Goal: Information Seeking & Learning: Learn about a topic

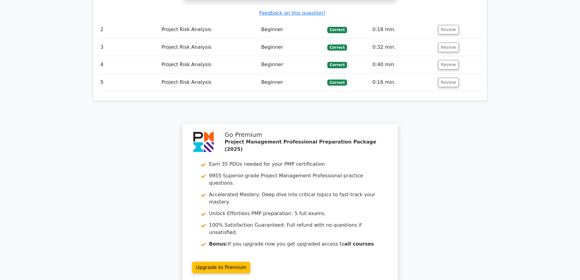
scroll to position [853, 0]
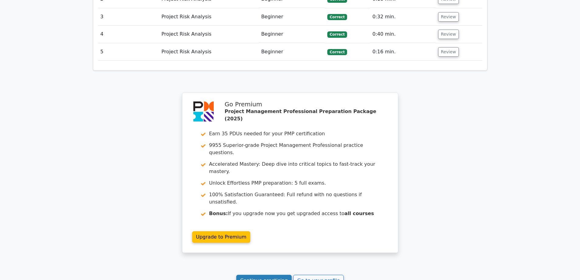
click at [267, 275] on link "Continue practicing" at bounding box center [264, 281] width 56 height 12
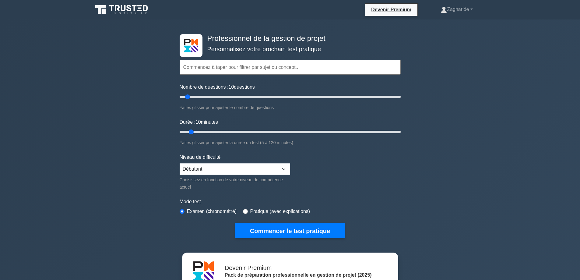
click at [538, 57] on div "Professionnel de la gestion de projet Personnalisez votre prochain test pratiqu…" at bounding box center [290, 220] width 580 height 402
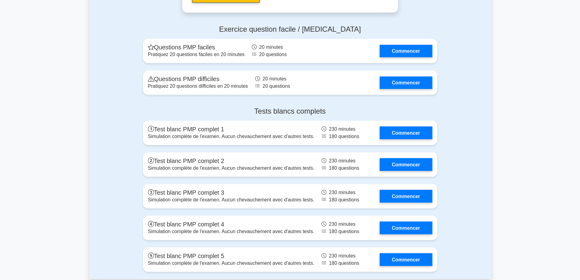
scroll to position [2223, 0]
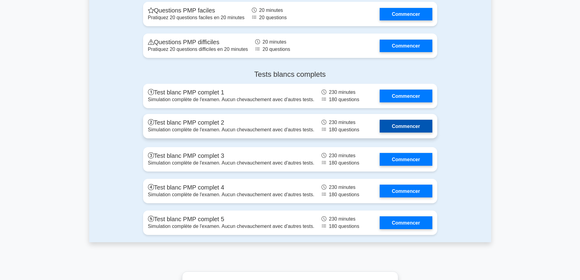
click at [414, 127] on link "Commencer" at bounding box center [406, 126] width 52 height 12
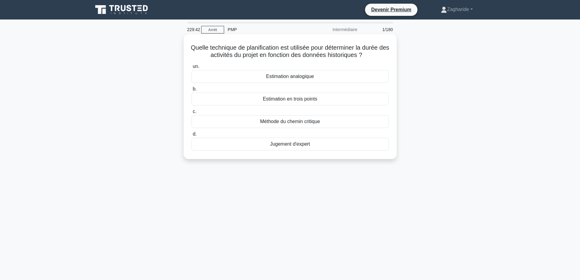
click at [290, 77] on font "Estimation analogique" at bounding box center [290, 76] width 48 height 5
click at [192, 69] on input "un. Estimation analogique" at bounding box center [192, 67] width 0 height 4
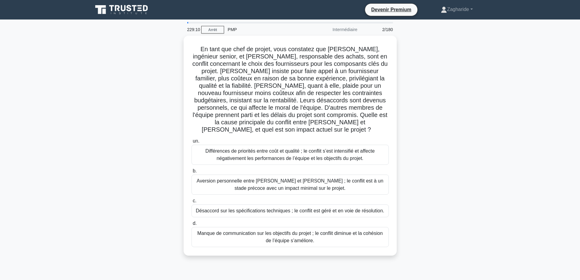
scroll to position [30, 0]
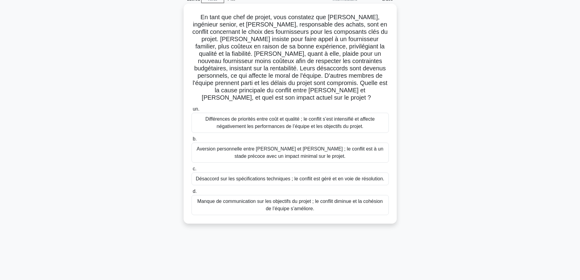
click at [278, 116] on font "Différences de priorités entre coût et qualité ; le conflit s’est intensifié et…" at bounding box center [289, 122] width 169 height 12
click at [192, 111] on input "un. Différences de priorités entre coût et qualité ; le conflit s’est intensifi…" at bounding box center [192, 109] width 0 height 4
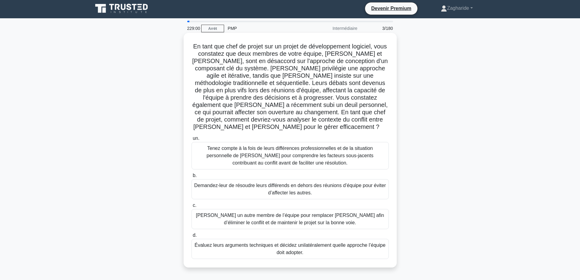
scroll to position [0, 0]
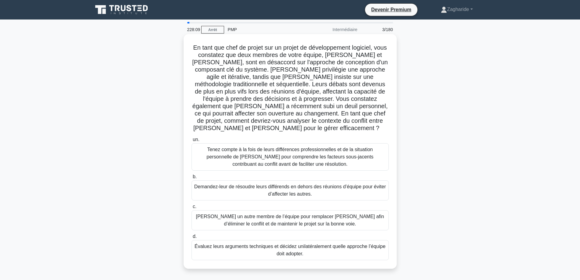
click at [270, 149] on font "Tenez compte à la fois de leurs différences professionnelles et de la situation…" at bounding box center [290, 157] width 167 height 20
click at [192, 142] on input "un. Tenez compte à la fois de leurs différences professionnelles et de la situa…" at bounding box center [192, 140] width 0 height 4
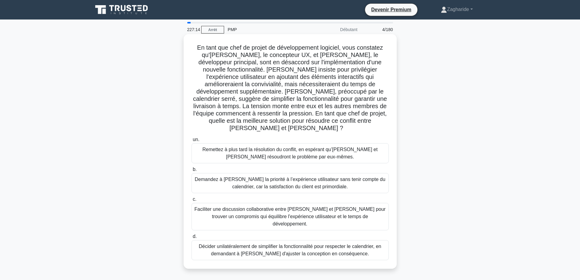
click at [337, 208] on font "Faciliter une discussion collaborative entre Alex et Jamie pour trouver un comp…" at bounding box center [290, 216] width 191 height 20
click at [192, 201] on input "c. Faciliter une discussion collaborative entre Alex et Jamie pour trouver un c…" at bounding box center [192, 199] width 0 height 4
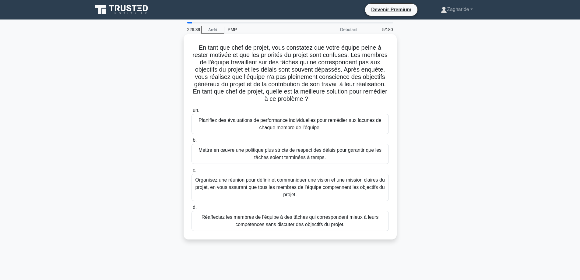
click at [323, 189] on font "Organisez une réunion pour définir et communiquer une vision et une mission cla…" at bounding box center [290, 187] width 190 height 20
click at [192, 172] on input "c. Organisez une réunion pour définir et communiquer une vision et une mission …" at bounding box center [192, 170] width 0 height 4
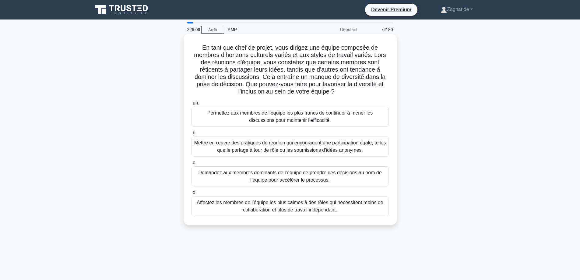
click at [295, 150] on font "Mettre en œuvre des pratiques de réunion qui encouragent une participation égal…" at bounding box center [290, 146] width 192 height 12
click at [192, 135] on input "b. Mettre en œuvre des pratiques de réunion qui encouragent une participation é…" at bounding box center [192, 133] width 0 height 4
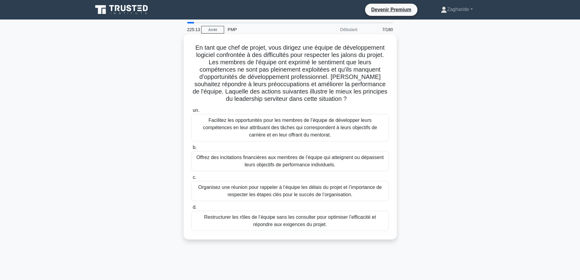
click at [269, 129] on font "Facilitez les opportunités pour les membres de l’équipe de développer leurs com…" at bounding box center [290, 128] width 174 height 20
click at [192, 112] on input "un. Facilitez les opportunités pour les membres de l’équipe de développer leurs…" at bounding box center [192, 110] width 0 height 4
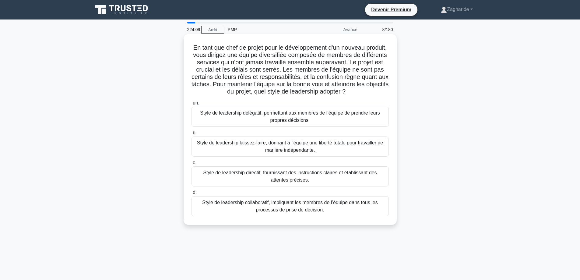
click at [309, 180] on font "Style de leadership directif, fournissant des instructions claires et établissa…" at bounding box center [290, 176] width 192 height 15
click at [192, 165] on input "c. Style de leadership directif, fournissant des instructions claires et établi…" at bounding box center [192, 163] width 0 height 4
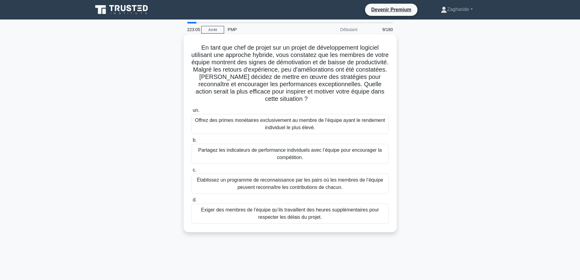
click at [289, 186] on font "Établissez un programme de reconnaissance par les pairs où les membres de l’équ…" at bounding box center [290, 183] width 186 height 12
click at [192, 172] on input "c. Établissez un programme de reconnaissance par les pairs où les membres de l’…" at bounding box center [192, 170] width 0 height 4
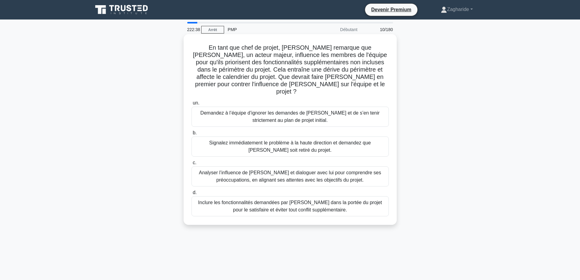
click at [298, 170] on font "Analyser l’influence de John et dialoguer avec lui pour comprendre ses préoccup…" at bounding box center [290, 176] width 182 height 12
click at [192, 165] on input "c. Analyser l’influence de John et dialoguer avec lui pour comprendre ses préoc…" at bounding box center [192, 163] width 0 height 4
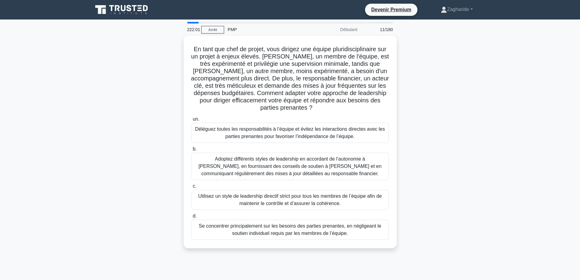
click at [298, 168] on font "Adoptez différents styles de leadership en accordant de l’autonomie à Alex, en …" at bounding box center [290, 166] width 192 height 22
click at [192, 151] on input "b. Adoptez différents styles de leadership en accordant de l’autonomie à Alex, …" at bounding box center [192, 149] width 0 height 4
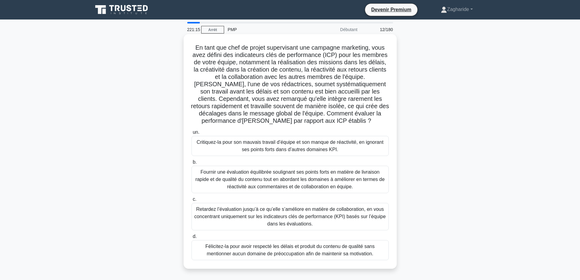
click at [293, 180] on font "Fournir une évaluation équilibrée soulignant ses points forts en matière de liv…" at bounding box center [290, 179] width 189 height 20
click at [192, 164] on input "b. Fournir une évaluation équilibrée soulignant ses points forts en matière de …" at bounding box center [192, 162] width 0 height 4
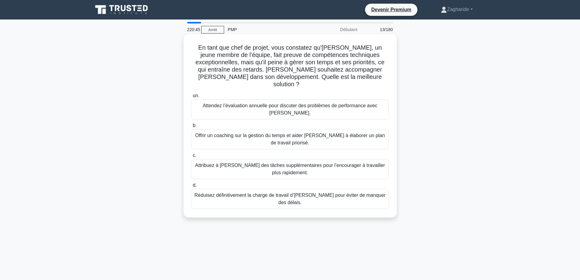
click at [263, 132] on font "Offrir un coaching sur la gestion du temps et aider Alex à élaborer un plan de …" at bounding box center [290, 139] width 192 height 15
click at [192, 128] on input "b. Offrir un coaching sur la gestion du temps et aider Alex à élaborer un plan …" at bounding box center [192, 126] width 0 height 4
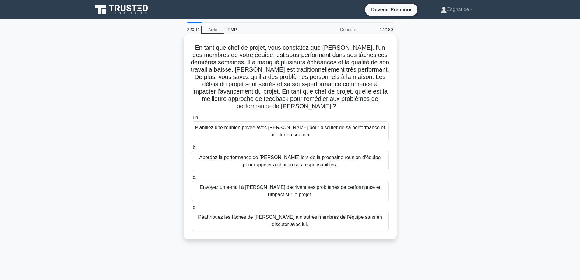
click at [259, 128] on font "Planifiez une réunion privée avec Carlos pour discuter de sa performance et lui…" at bounding box center [290, 131] width 190 height 12
click at [192, 120] on input "un. Planifiez une réunion privée avec Carlos pour discuter de sa performance et…" at bounding box center [192, 118] width 0 height 4
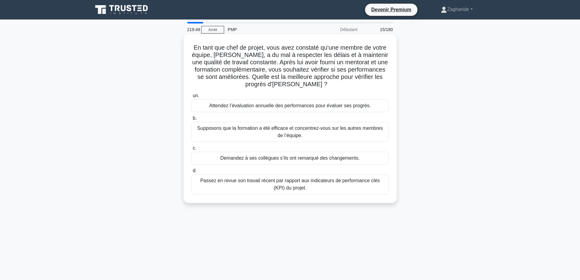
click at [251, 188] on font "Passez en revue son travail récent par rapport aux indicateurs de performance c…" at bounding box center [290, 184] width 192 height 15
click at [192, 173] on input "d. Passez en revue son travail récent par rapport aux indicateurs de performanc…" at bounding box center [192, 171] width 0 height 4
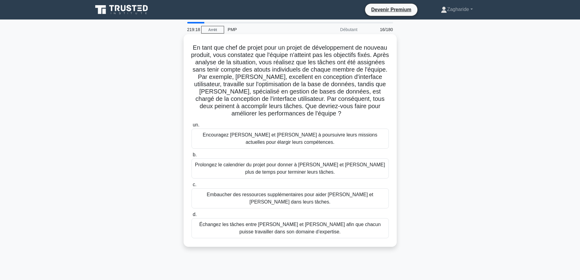
click at [267, 224] on font "Échangez les tâches entre Alex et Sam afin que chacun puisse travailler dans so…" at bounding box center [290, 228] width 192 height 15
click at [192, 217] on input "d. Échangez les tâches entre Alex et Sam afin que chacun puisse travailler dans…" at bounding box center [192, 215] width 0 height 4
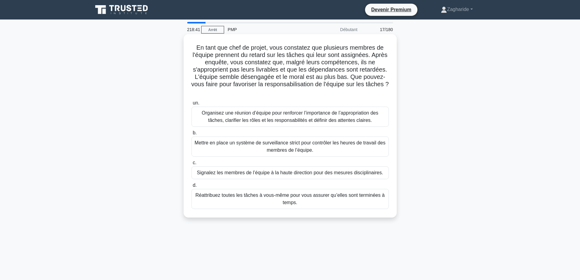
click at [256, 115] on font "Organisez une réunion d’équipe pour renforcer l’importance de l’appropriation d…" at bounding box center [290, 116] width 177 height 12
click at [192, 105] on input "un. Organisez une réunion d’équipe pour renforcer l’importance de l’appropriati…" at bounding box center [192, 103] width 0 height 4
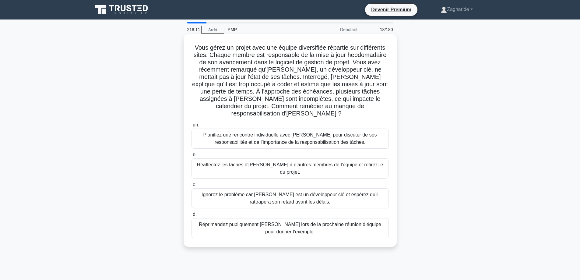
click at [263, 132] on font "Planifiez une rencontre individuelle avec Alex pour discuter de ses responsabil…" at bounding box center [290, 138] width 174 height 12
click at [192, 127] on input "un. Planifiez une rencontre individuelle avec Alex pour discuter de ses respons…" at bounding box center [192, 125] width 0 height 4
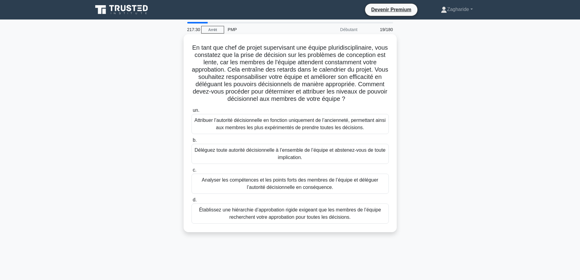
click at [230, 186] on font "Analyser les compétences et les points forts des membres de l’équipe et délégue…" at bounding box center [290, 183] width 177 height 12
click at [192, 172] on input "c. Analyser les compétences et les points forts des membres de l’équipe et délé…" at bounding box center [192, 170] width 0 height 4
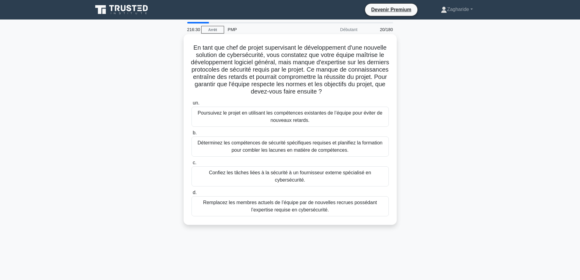
click at [288, 174] on font "Confiez les tâches liées à la sécurité à un fournisseur externe spécialisé en c…" at bounding box center [290, 176] width 162 height 12
click at [192, 165] on input "c. Confiez les tâches liées à la sécurité à un fournisseur externe spécialisé e…" at bounding box center [192, 163] width 0 height 4
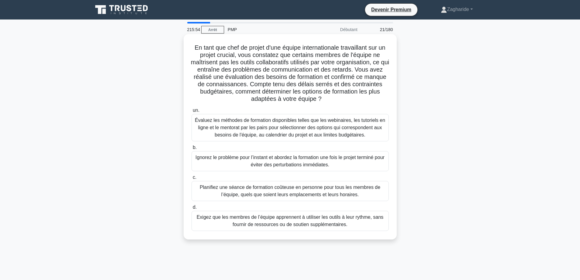
click at [257, 126] on font "Évaluez les méthodes de formation disponibles telles que les webinaires, les tu…" at bounding box center [290, 128] width 190 height 20
click at [192, 112] on input "un. Évaluez les méthodes de formation disponibles telles que les webinaires, le…" at bounding box center [192, 110] width 0 height 4
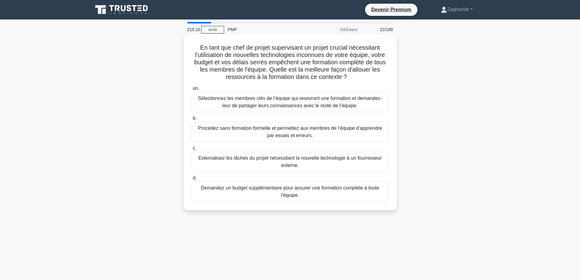
click at [275, 97] on font "Sélectionnez les membres clés de l’équipe qui recevront une formation et demand…" at bounding box center [290, 102] width 184 height 12
click at [192, 90] on input "un. Sélectionnez les membres clés de l’équipe qui recevront une formation et de…" at bounding box center [192, 88] width 0 height 4
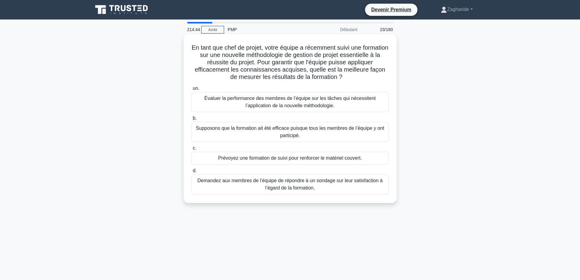
click at [251, 102] on font "Évaluer la performance des membres de l’équipe sur les tâches qui nécessitent l…" at bounding box center [290, 102] width 192 height 15
click at [192, 90] on input "un. Évaluer la performance des membres de l’équipe sur les tâches qui nécessite…" at bounding box center [192, 88] width 0 height 4
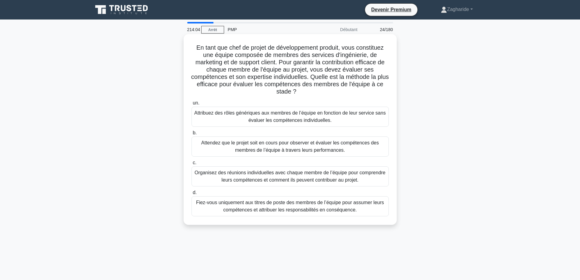
click at [294, 171] on font "Organisez des réunions individuelles avec chaque membre de l’équipe pour compre…" at bounding box center [290, 176] width 191 height 12
click at [192, 165] on input "c. Organisez des réunions individuelles avec chaque membre de l’équipe pour com…" at bounding box center [192, 163] width 0 height 4
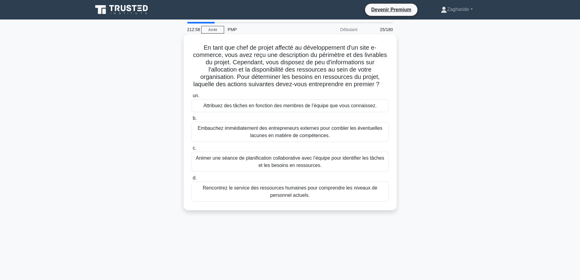
click at [309, 163] on font "Animer une séance de planification collaborative avec l’équipe pour identifier …" at bounding box center [290, 161] width 189 height 12
click at [192, 150] on input "c. Animer une séance de planification collaborative avec l’équipe pour identifi…" at bounding box center [192, 148] width 0 height 4
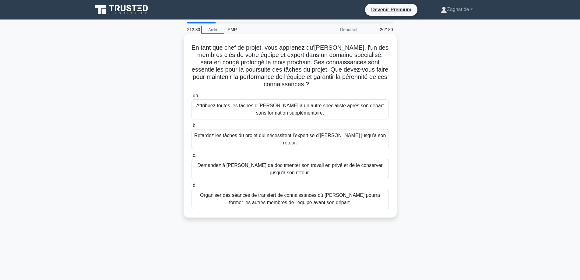
click at [323, 192] on font "Organiser des séances de transfert de connaissances où Emma pourra former les a…" at bounding box center [290, 198] width 180 height 12
click at [192, 187] on input "d. Organiser des séances de transfert de connaissances où Emma pourra former le…" at bounding box center [192, 185] width 0 height 4
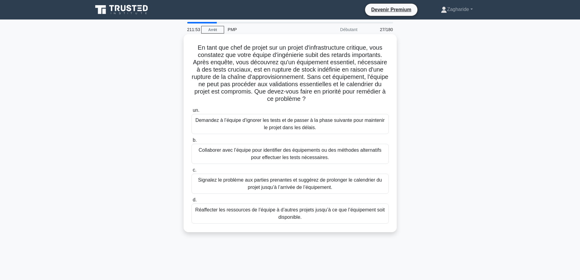
click at [285, 158] on font "Collaborer avec l’équipe pour identifier des équipements ou des méthodes altern…" at bounding box center [290, 153] width 183 height 12
click at [192, 142] on input "b. Collaborer avec l’équipe pour identifier des équipements ou des méthodes alt…" at bounding box center [192, 140] width 0 height 4
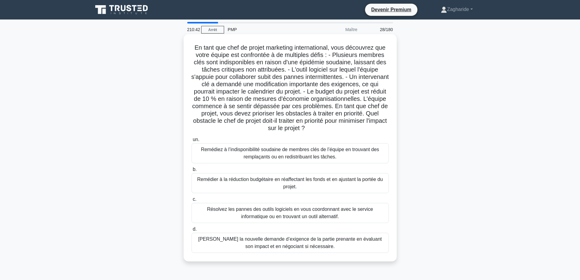
click at [285, 157] on font "Remédiez à l’indisponibilité soudaine de membres clés de l’équipe en trouvant d…" at bounding box center [290, 153] width 178 height 12
click at [192, 142] on input "un. Remédiez à l’indisponibilité soudaine de membres clés de l’équipe en trouva…" at bounding box center [192, 140] width 0 height 4
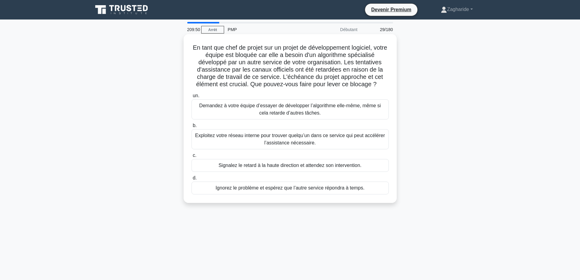
click at [324, 141] on font "Exploitez votre réseau interne pour trouver quelqu’un dans ce service qui peut …" at bounding box center [290, 139] width 192 height 15
click at [192, 128] on input "b. Exploitez votre réseau interne pour trouver quelqu’un dans ce service qui pe…" at bounding box center [192, 126] width 0 height 4
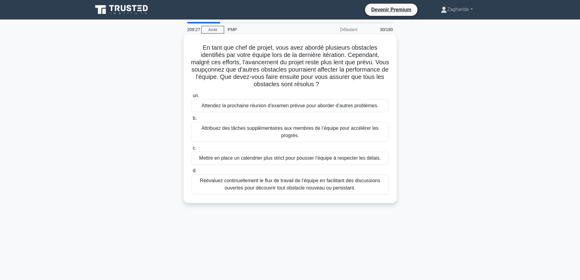
click at [306, 187] on font "Réévaluez continuellement le flux de travail de l’équipe en facilitant des disc…" at bounding box center [290, 184] width 180 height 12
click at [192, 173] on input "d. Réévaluez continuellement le flux de travail de l’équipe en facilitant des d…" at bounding box center [192, 171] width 0 height 4
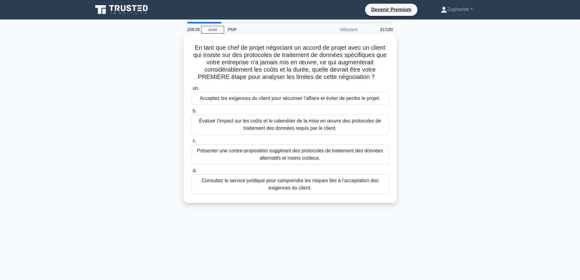
click at [283, 127] on font "Évaluer l’impact sur les coûts et le calendrier de la mise en œuvre des protoco…" at bounding box center [290, 124] width 182 height 12
click at [192, 113] on input "b. Évaluer l’impact sur les coûts et le calendrier de la mise en œuvre des prot…" at bounding box center [192, 111] width 0 height 4
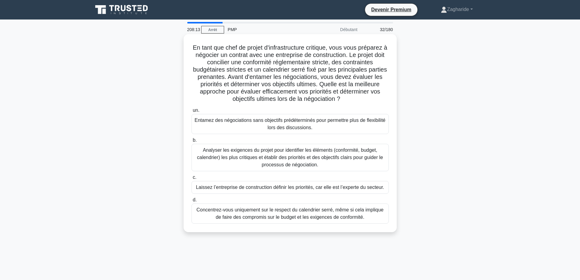
click at [285, 165] on font "Analyser les exigences du projet pour identifier les éléments (conformité, budg…" at bounding box center [290, 157] width 186 height 20
click at [192, 142] on input "b. Analyser les exigences du projet pour identifier les éléments (conformité, b…" at bounding box center [192, 140] width 0 height 4
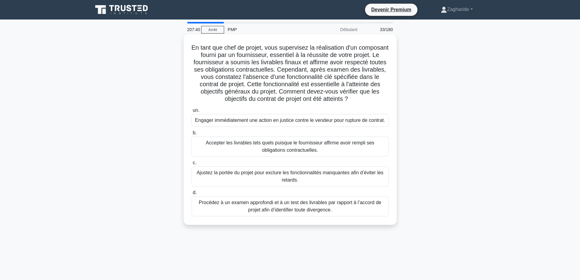
click at [306, 212] on font "Procédez à un examen approfondi et à un test des livrables par rapport à l’acco…" at bounding box center [290, 206] width 182 height 12
click at [192, 195] on input "d. Procédez à un examen approfondi et à un test des livrables par rapport à l’a…" at bounding box center [192, 193] width 0 height 4
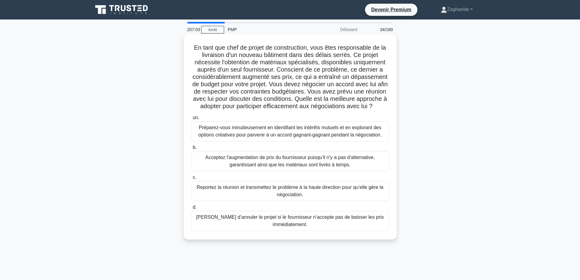
click at [277, 137] on font "Préparez-vous minutieusement en identifiant les intérêts mutuels et en exploran…" at bounding box center [289, 131] width 183 height 12
click at [192, 120] on input "un. Préparez-vous minutieusement en identifiant les intérêts mutuels et en expl…" at bounding box center [192, 118] width 0 height 4
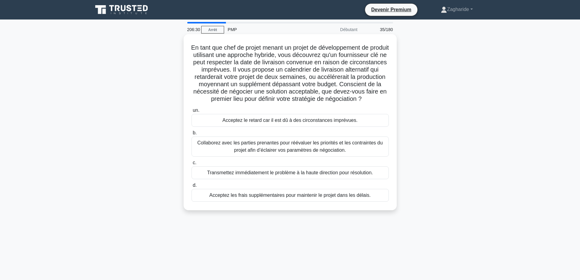
click at [276, 153] on font "Collaborez avec les parties prenantes pour réévaluer les priorités et les contr…" at bounding box center [289, 146] width 185 height 12
click at [192, 135] on input "b. Collaborez avec les parties prenantes pour réévaluer les priorités et les co…" at bounding box center [192, 133] width 0 height 4
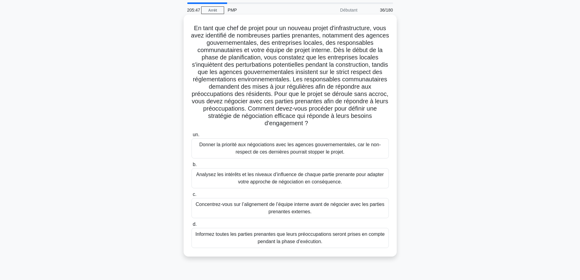
scroll to position [30, 0]
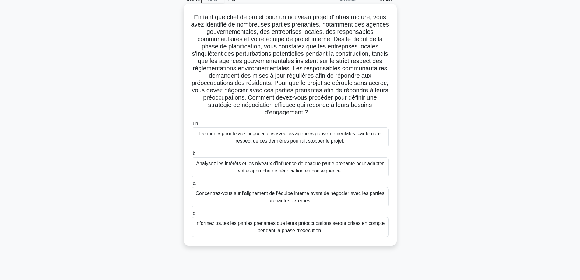
click at [291, 166] on font "Analysez les intérêts et les niveaux d’influence de chaque partie prenante pour…" at bounding box center [290, 167] width 188 height 12
click at [192, 156] on input "b. Analysez les intérêts et les niveaux d’influence de chaque partie prenante p…" at bounding box center [192, 154] width 0 height 4
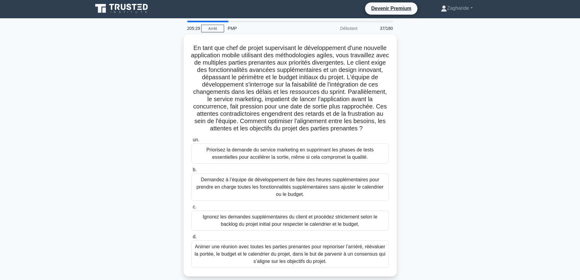
scroll to position [0, 0]
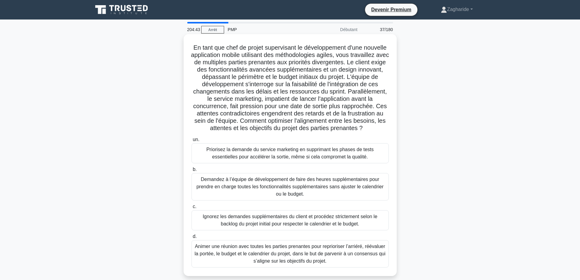
click at [257, 263] on font "Animer une réunion avec toutes les parties prenantes pour reprioriser l’arriéré…" at bounding box center [290, 254] width 191 height 20
click at [192, 238] on input "d. Animer une réunion avec toutes les parties prenantes pour reprioriser l’arri…" at bounding box center [192, 236] width 0 height 4
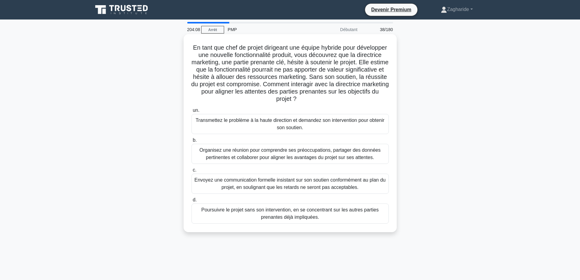
click at [298, 155] on font "Organisez une réunion pour comprendre ses préoccupations, partager des données …" at bounding box center [289, 153] width 181 height 12
click at [192, 142] on input "b. Organisez une réunion pour comprendre ses préoccupations, partager des donné…" at bounding box center [192, 140] width 0 height 4
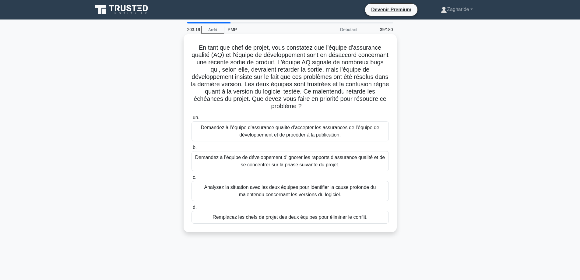
click at [327, 191] on font "Analysez la situation avec les deux équipes pour identifier la cause profonde d…" at bounding box center [290, 191] width 172 height 12
click at [192, 179] on input "c. Analysez la situation avec les deux équipes pour identifier la cause profond…" at bounding box center [192, 177] width 0 height 4
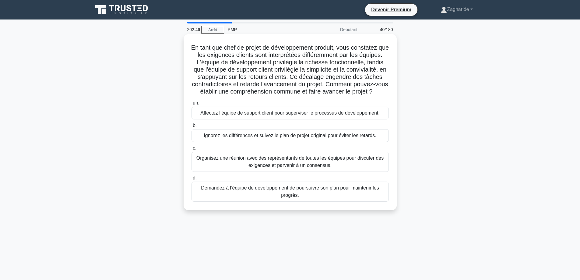
click at [335, 168] on font "Organisez une réunion avec des représentants de toutes les équipes pour discute…" at bounding box center [290, 161] width 188 height 12
click at [192, 150] on input "c. Organisez une réunion avec des représentants de toutes les équipes pour disc…" at bounding box center [192, 148] width 0 height 4
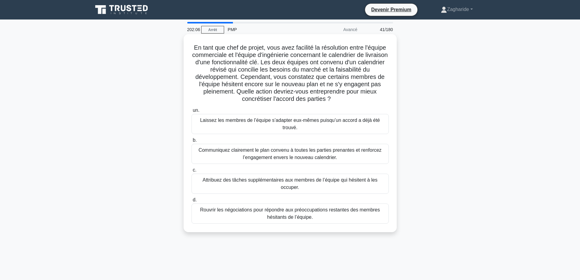
click at [280, 156] on font "Communiquez clairement le plan convenu à toutes les parties prenantes et renfor…" at bounding box center [290, 153] width 183 height 12
click at [192, 142] on input "b. Communiquez clairement le plan convenu à toutes les parties prenantes et ren…" at bounding box center [192, 140] width 0 height 4
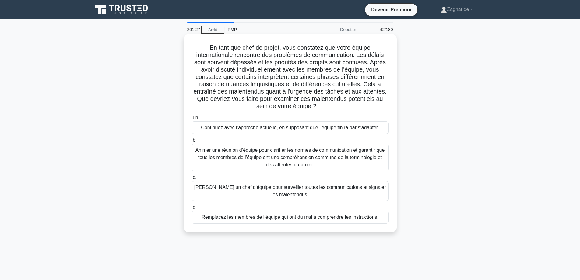
click at [312, 160] on font "Animer une réunion d’équipe pour clarifier les normes de communication et garan…" at bounding box center [290, 157] width 189 height 20
click at [192, 142] on input "b. Animer une réunion d’équipe pour clarifier les normes de communication et ga…" at bounding box center [192, 140] width 0 height 4
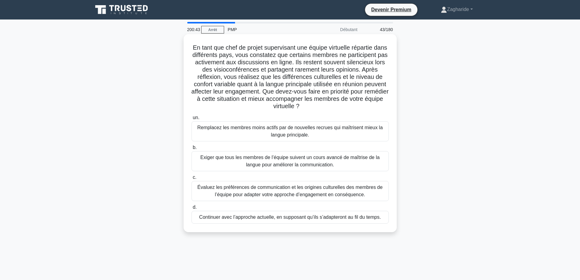
click at [301, 192] on font "Évaluez les préférences de communication et les origines culturelles des membre…" at bounding box center [289, 191] width 185 height 12
click at [192, 179] on input "c. Évaluez les préférences de communication et les origines culturelles des mem…" at bounding box center [192, 177] width 0 height 4
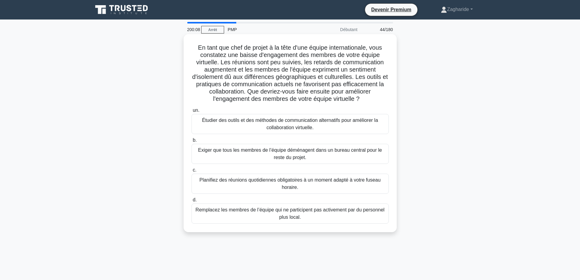
click at [265, 125] on font "Étudier des outils et des méthodes de communication alternatifs pour améliorer …" at bounding box center [290, 124] width 192 height 15
click at [192, 112] on input "un. Étudier des outils et des méthodes de communication alternatifs pour amélio…" at bounding box center [192, 110] width 0 height 4
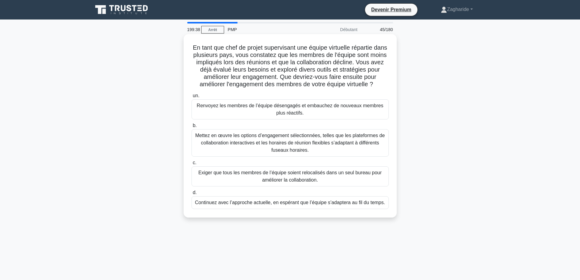
click at [329, 146] on font "Mettez en œuvre les options d’engagement sélectionnées, telles que les platefor…" at bounding box center [290, 143] width 192 height 22
click at [192, 128] on input "b. Mettez en œuvre les options d’engagement sélectionnées, telles que les plate…" at bounding box center [192, 126] width 0 height 4
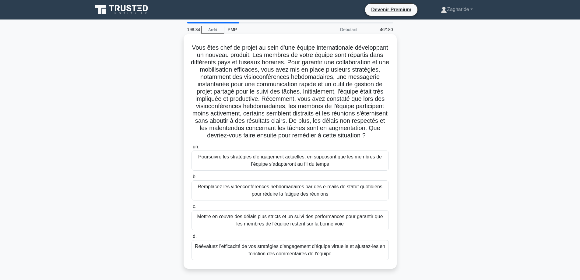
click at [327, 256] on font "Réévaluez l'efficacité de vos stratégies d'engagement d'équipe virtuelle et aju…" at bounding box center [290, 250] width 190 height 12
click at [192, 238] on input "d. Réévaluez l'efficacité de vos stratégies d'engagement d'équipe virtuelle et …" at bounding box center [192, 236] width 0 height 4
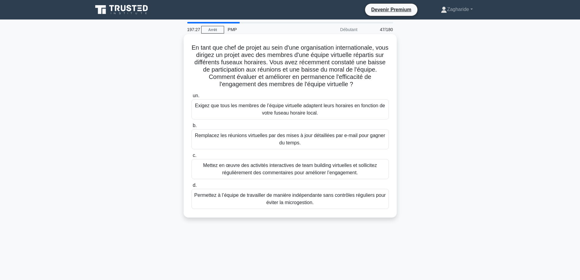
click at [277, 168] on font "Mettez en œuvre des activités interactives de team building virtuelles et solli…" at bounding box center [290, 169] width 174 height 12
click at [192, 157] on input "c. Mettez en œuvre des activités interactives de team building virtuelles et so…" at bounding box center [192, 155] width 0 height 4
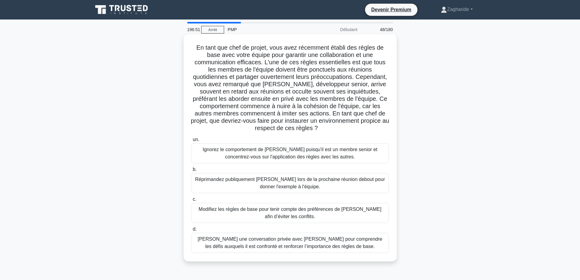
click at [270, 248] on font "Ayez une conversation privée avec Jack pour comprendre les défis auxquels il es…" at bounding box center [290, 242] width 185 height 12
click at [192, 231] on input "d. Ayez une conversation privée avec Jack pour comprendre les défis auxquels il…" at bounding box center [192, 229] width 0 height 4
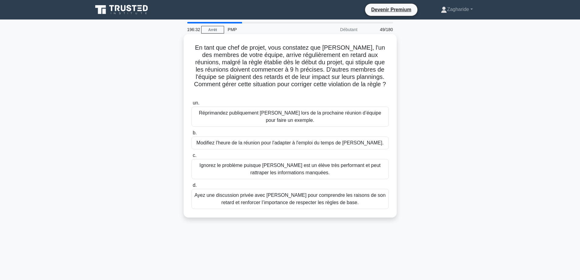
click at [282, 192] on font "Ayez une discussion privée avec Tom pour comprendre les raisons de son retard e…" at bounding box center [290, 199] width 192 height 15
click at [192, 187] on input "d. Ayez une discussion privée avec Tom pour comprendre les raisons de son retar…" at bounding box center [192, 185] width 0 height 4
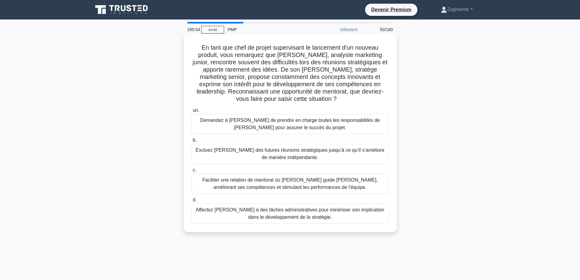
click at [283, 192] on div "Faciliter une relation de mentorat où Linda guide James, améliorant ses compéte…" at bounding box center [290, 184] width 197 height 20
click at [192, 172] on input "c. Faciliter une relation de mentorat où Linda guide James, améliorant ses comp…" at bounding box center [192, 170] width 0 height 4
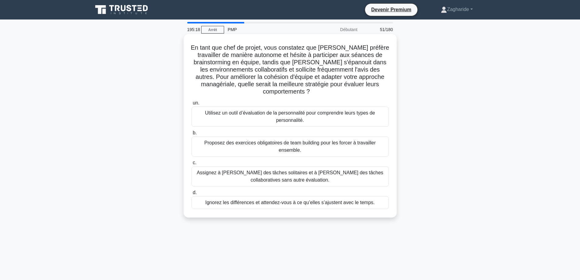
click at [270, 116] on font "Utilisez un outil d’évaluation de la personnalité pour comprendre leurs types d…" at bounding box center [290, 116] width 170 height 12
click at [192, 105] on input "un. Utilisez un outil d’évaluation de la personnalité pour comprendre leurs typ…" at bounding box center [192, 103] width 0 height 4
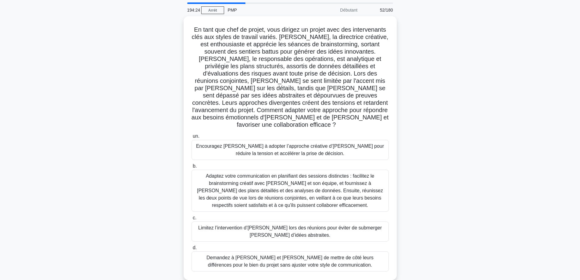
scroll to position [30, 0]
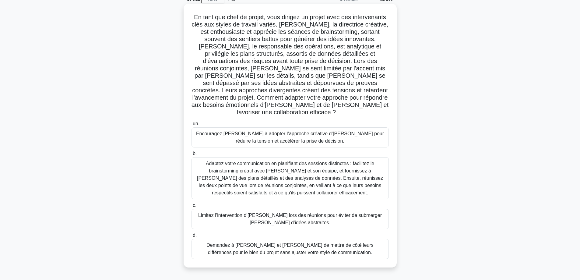
click at [304, 170] on font "Adaptez votre communication en planifiant des sessions distinctes : facilitez l…" at bounding box center [290, 178] width 186 height 34
click at [192, 156] on input "b. Adaptez votre communication en planifiant des sessions distinctes : facilite…" at bounding box center [192, 154] width 0 height 4
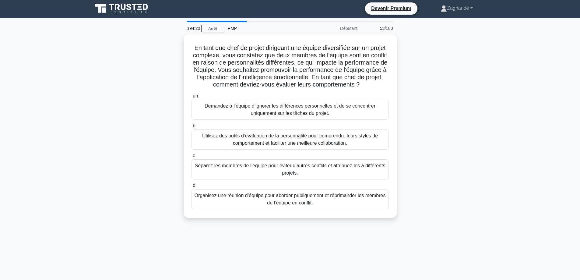
scroll to position [0, 0]
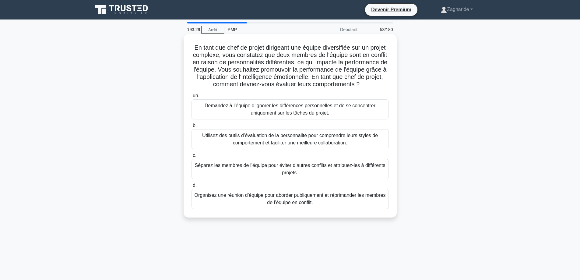
click at [234, 145] on font "Utilisez des outils d’évaluation de la personnalité pour comprendre leurs style…" at bounding box center [290, 139] width 176 height 12
click at [192, 128] on input "b. Utilisez des outils d’évaluation de la personnalité pour comprendre leurs st…" at bounding box center [192, 126] width 0 height 4
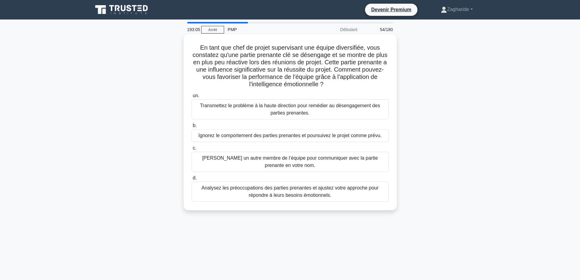
click at [263, 191] on font "Analysez les préoccupations des parties prenantes et ajustez votre approche pou…" at bounding box center [290, 191] width 177 height 12
click at [192, 180] on input "d. Analysez les préoccupations des parties prenantes et ajustez votre approche …" at bounding box center [192, 178] width 0 height 4
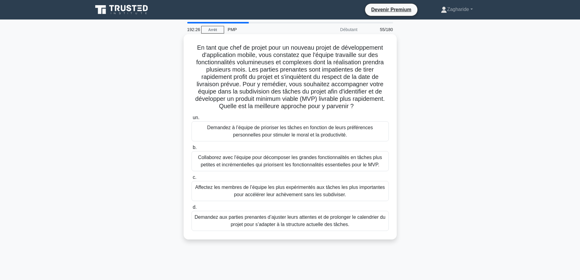
click at [246, 164] on font "Collaborez avec l'équipe pour décomposer les grandes fonctionnalités en tâches …" at bounding box center [290, 161] width 184 height 12
click at [192, 150] on input "b. Collaborez avec l'équipe pour décomposer les grandes fonctionnalités en tâch…" at bounding box center [192, 148] width 0 height 4
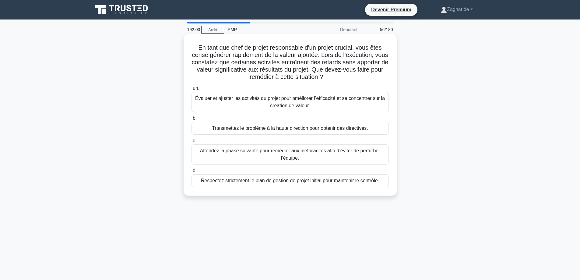
click at [259, 100] on font "Évaluer et ajuster les activités du projet pour améliorer l’efficacité et se co…" at bounding box center [290, 102] width 190 height 12
click at [192, 90] on input "un. Évaluer et ajuster les activités du projet pour améliorer l’efficacité et s…" at bounding box center [192, 88] width 0 height 4
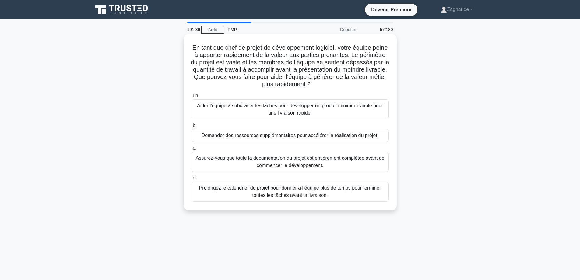
click at [260, 111] on font "Aider l’équipe à subdiviser les tâches pour développer un produit minimum viabl…" at bounding box center [290, 109] width 192 height 15
click at [192, 98] on input "un. Aider l’équipe à subdiviser les tâches pour développer un produit minimum v…" at bounding box center [192, 96] width 0 height 4
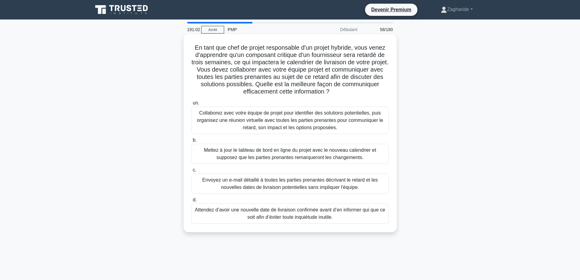
click at [266, 116] on font "Collaborez avec votre équipe de projet pour identifier des solutions potentiell…" at bounding box center [290, 120] width 186 height 20
click at [192, 105] on input "un. Collaborez avec votre équipe de projet pour identifier des solutions potent…" at bounding box center [192, 103] width 0 height 4
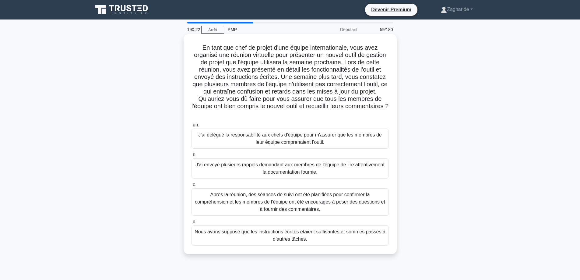
click at [316, 206] on font "Après la réunion, des séances de suivi ont été planifiées pour confirmer la com…" at bounding box center [290, 202] width 190 height 20
click at [192, 187] on input "c. Après la réunion, des séances de suivi ont été planifiées pour confirmer la …" at bounding box center [192, 185] width 0 height 4
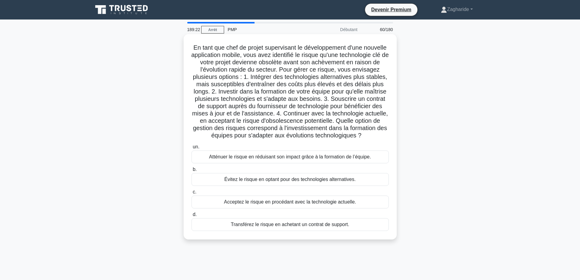
click at [239, 163] on div "Atténuer le risque en réduisant son impact grâce à la formation de l’équipe." at bounding box center [290, 156] width 197 height 13
click at [192, 149] on input "un. Atténuer le risque en réduisant son impact grâce à la formation de l’équipe." at bounding box center [192, 147] width 0 height 4
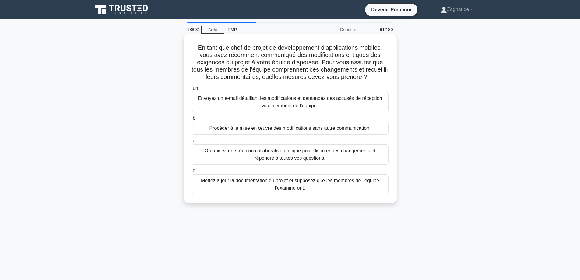
click at [256, 153] on font "Organisez une réunion collaborative en ligne pour discuter des changements et r…" at bounding box center [289, 154] width 171 height 12
click at [192, 143] on input "c. Organisez une réunion collaborative en ligne pour discuter des changements e…" at bounding box center [192, 141] width 0 height 4
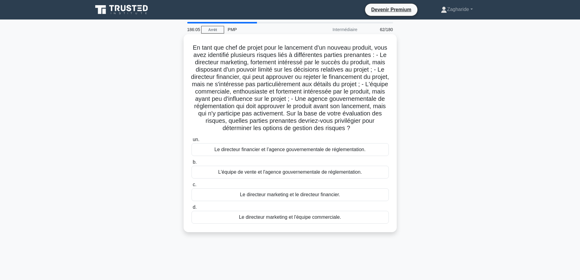
click at [295, 152] on font "Le directeur financier et l’agence gouvernementale de réglementation." at bounding box center [289, 149] width 151 height 5
click at [192, 142] on input "un. Le directeur financier et l’agence gouvernementale de réglementation." at bounding box center [192, 140] width 0 height 4
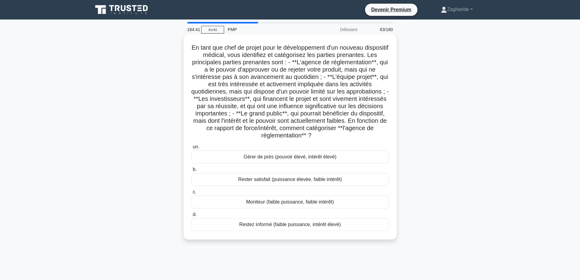
click at [293, 182] on font "Rester satisfait (puissance élevée, faible intérêt)" at bounding box center [290, 179] width 104 height 5
click at [192, 171] on input "b. Rester satisfait (puissance élevée, faible intérêt)" at bounding box center [192, 169] width 0 height 4
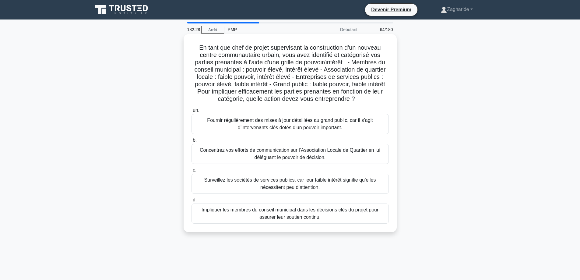
click at [300, 214] on font "Impliquer les membres du conseil municipal dans les décisions clés du projet po…" at bounding box center [290, 213] width 177 height 12
click at [192, 202] on input "d. Impliquer les membres du conseil municipal dans les décisions clés du projet…" at bounding box center [192, 200] width 0 height 4
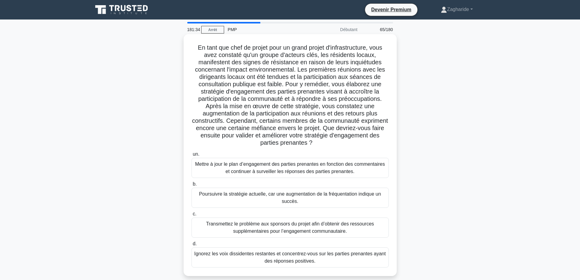
click at [266, 164] on font "Mettre à jour le plan d’engagement des parties prenantes en fonction des commen…" at bounding box center [290, 167] width 190 height 12
click at [192, 156] on input "un. Mettre à jour le plan d’engagement des parties prenantes en fonction des co…" at bounding box center [192, 154] width 0 height 4
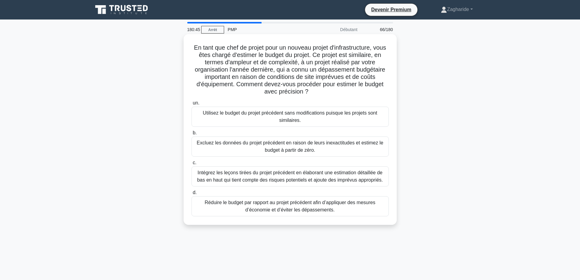
click at [258, 180] on font "Intégrez les leçons tirées du projet précédent en élaborant une estimation déta…" at bounding box center [290, 176] width 186 height 12
click at [192, 165] on input "c. Intégrez les leçons tirées du projet précédent en élaborant une estimation d…" at bounding box center [192, 163] width 0 height 4
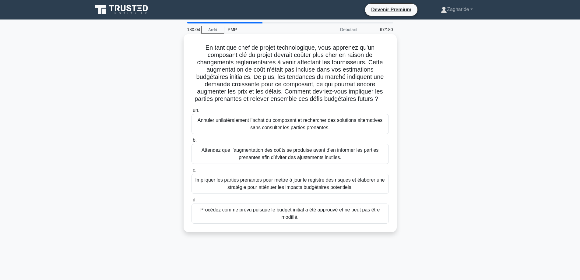
click at [258, 181] on font "Impliquer les parties prenantes pour mettre à jour le registre des risques et é…" at bounding box center [290, 183] width 190 height 12
click at [192, 172] on input "c. Impliquer les parties prenantes pour mettre à jour le registre des risques e…" at bounding box center [192, 170] width 0 height 4
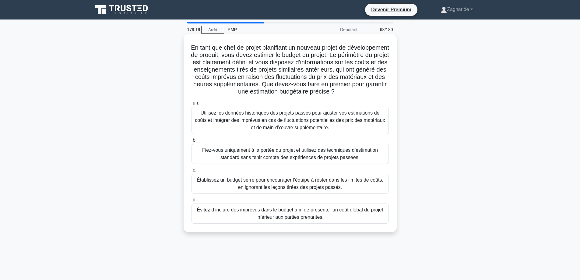
click at [229, 131] on font "Utilisez les données historiques des projets passés pour ajuster vos estimation…" at bounding box center [290, 120] width 192 height 22
click at [192, 105] on input "un. Utilisez les données historiques des projets passés pour ajuster vos estima…" at bounding box center [192, 103] width 0 height 4
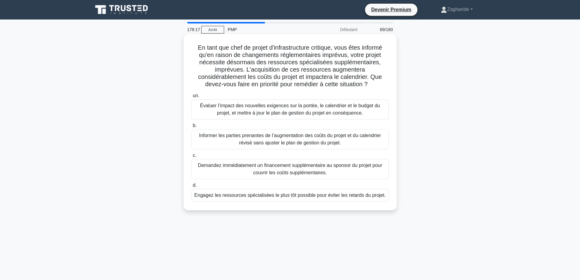
click at [281, 110] on font "Évaluer l’impact des nouvelles exigences sur la portée, le calendrier et le bud…" at bounding box center [290, 109] width 180 height 12
click at [192, 98] on input "un. Évaluer l’impact des nouvelles exigences sur la portée, le calendrier et le…" at bounding box center [192, 96] width 0 height 4
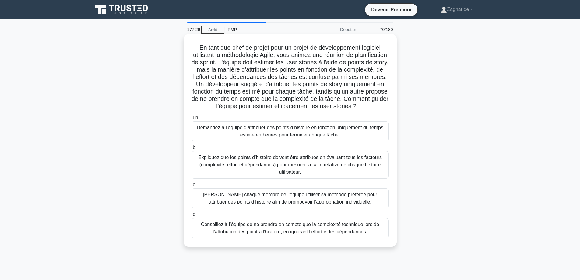
click at [326, 167] on font "Expliquez que les points d’histoire doivent être attribués en évaluant tous les…" at bounding box center [290, 165] width 184 height 20
click at [192, 150] on input "b. Expliquez que les points d’histoire doivent être attribués en évaluant tous …" at bounding box center [192, 148] width 0 height 4
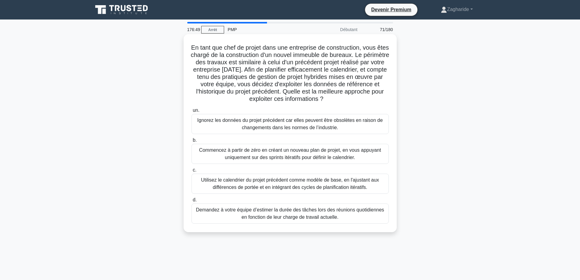
click at [331, 184] on font "Utilisez le calendrier du projet précédent comme modèle de base, en l'ajustant …" at bounding box center [290, 183] width 192 height 15
click at [192, 172] on input "c. Utilisez le calendrier du projet précédent comme modèle de base, en l'ajusta…" at bounding box center [192, 170] width 0 height 4
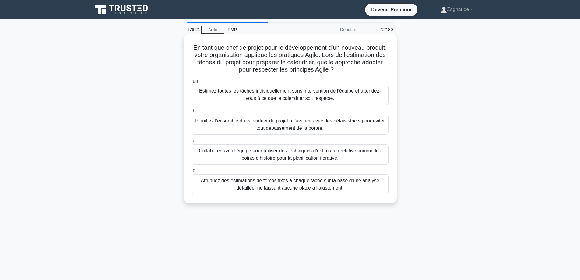
click at [306, 157] on font "Collaborer avec l’équipe pour utiliser des techniques d’estimation relative com…" at bounding box center [290, 154] width 182 height 12
click at [192, 143] on input "c. Collaborer avec l’équipe pour utiliser des techniques d’estimation relative …" at bounding box center [192, 141] width 0 height 4
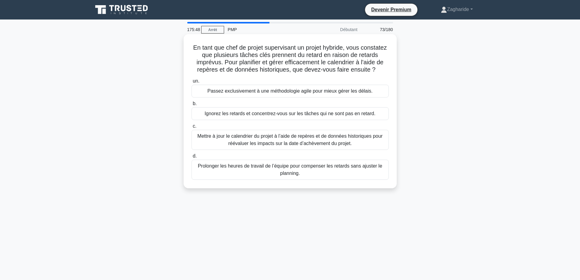
click at [304, 150] on div "Mettre à jour le calendrier du projet à l’aide de repères et de données histori…" at bounding box center [290, 140] width 197 height 20
click at [192, 128] on input "c. Mettre à jour le calendrier du projet à l’aide de repères et de données hist…" at bounding box center [192, 126] width 0 height 4
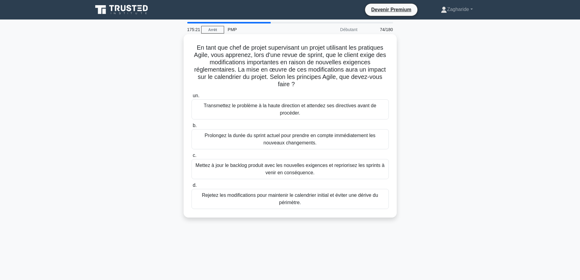
click at [342, 171] on font "Mettez à jour le backlog produit avec les nouvelles exigences et repriorisez le…" at bounding box center [290, 169] width 192 height 15
click at [192, 157] on input "c. Mettez à jour le backlog produit avec les nouvelles exigences et repriorisez…" at bounding box center [192, 155] width 0 height 4
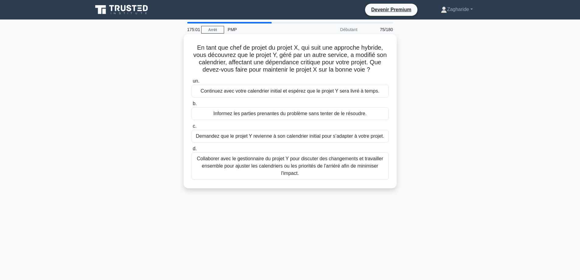
click at [319, 172] on font "Collaborer avec le gestionnaire du projet Y pour discuter des changements et tr…" at bounding box center [290, 166] width 192 height 22
click at [192, 151] on input "d. Collaborer avec le gestionnaire du projet Y pour discuter des changements et…" at bounding box center [192, 149] width 0 height 4
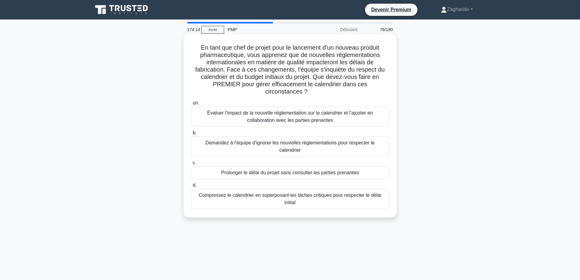
click at [356, 118] on font "Évaluer l’impact de la nouvelle réglementation sur le calendrier et l’ajuster e…" at bounding box center [290, 116] width 192 height 15
click at [192, 105] on input "un. Évaluer l’impact de la nouvelle réglementation sur le calendrier et l’ajust…" at bounding box center [192, 103] width 0 height 4
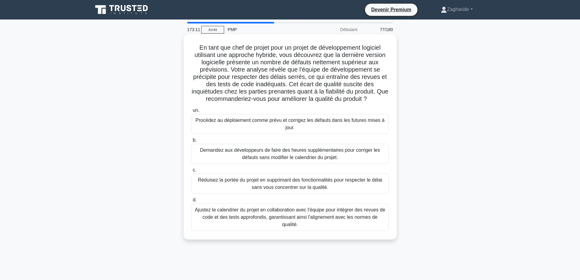
click at [350, 214] on font "Ajustez le calendrier du projet en collaboration avec l'équipe pour intégrer de…" at bounding box center [290, 217] width 191 height 20
click at [192, 202] on input "d. Ajustez le calendrier du projet en collaboration avec l'équipe pour intégrer…" at bounding box center [192, 200] width 0 height 4
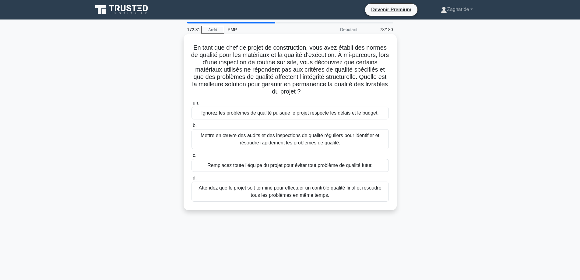
click at [355, 146] on font "Mettre en œuvre des audits et des inspections de qualité réguliers pour identif…" at bounding box center [290, 139] width 192 height 15
click at [192, 128] on input "b. Mettre en œuvre des audits et des inspections de qualité réguliers pour iden…" at bounding box center [192, 126] width 0 height 4
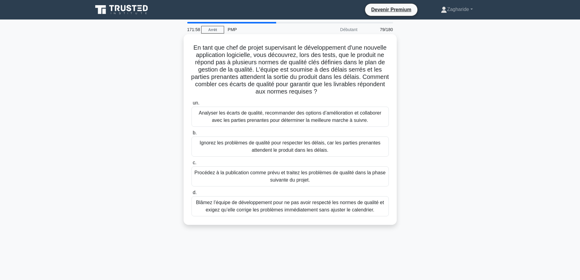
click at [329, 116] on font "Analyser les écarts de qualité, recommander des options d’amélioration et colla…" at bounding box center [290, 116] width 182 height 12
click at [192, 105] on input "un. Analyser les écarts de qualité, recommander des options d’amélioration et c…" at bounding box center [192, 103] width 0 height 4
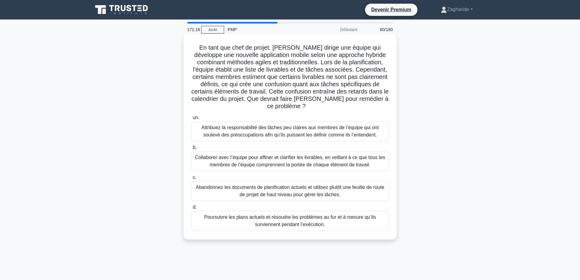
click at [316, 163] on font "Collaborer avec l’équipe pour affiner et clarifier les livrables, en veillant à…" at bounding box center [290, 161] width 190 height 12
click at [192, 150] on input "b. Collaborer avec l’équipe pour affiner et clarifier les livrables, en veillan…" at bounding box center [192, 148] width 0 height 4
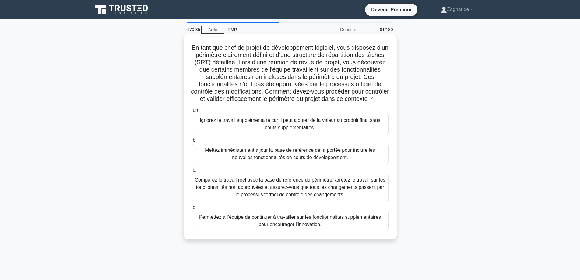
click at [314, 188] on font "Comparez le travail réel avec la base de référence du périmètre, arrêtez le tra…" at bounding box center [290, 187] width 191 height 20
click at [192, 172] on input "c. Comparez le travail réel avec la base de référence du périmètre, arrêtez le …" at bounding box center [192, 170] width 0 height 4
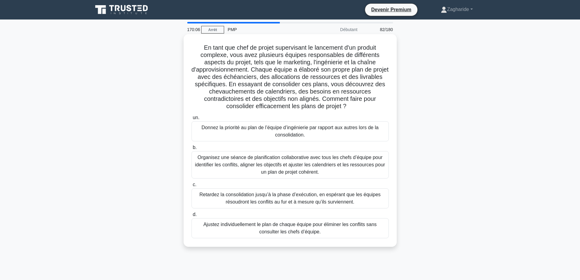
click at [346, 171] on font "Organisez une séance de planification collaborative avec tous les chefs d’équip…" at bounding box center [290, 165] width 192 height 22
click at [192, 150] on input "b. Organisez une séance de planification collaborative avec tous les chefs d’éq…" at bounding box center [192, 148] width 0 height 4
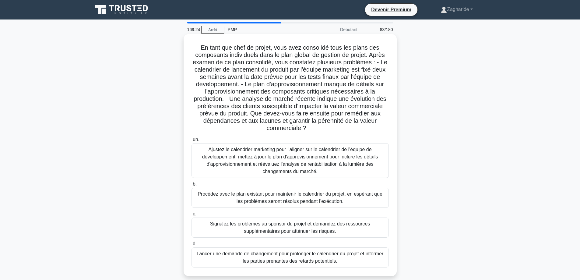
click at [337, 164] on font "Ajustez le calendrier marketing pour l'aligner sur le calendrier de l'équipe de…" at bounding box center [290, 160] width 176 height 27
click at [192, 142] on input "un. Ajustez le calendrier marketing pour l'aligner sur le calendrier de l'équip…" at bounding box center [192, 140] width 0 height 4
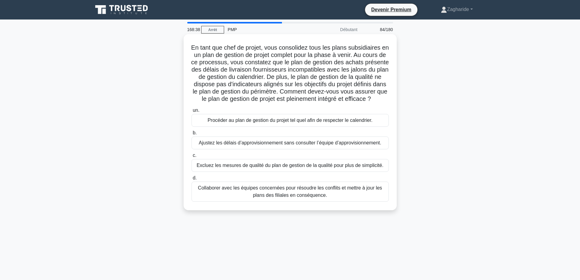
click at [333, 193] on font "Collaborer avec les équipes concernées pour résoudre les conflits et mettre à j…" at bounding box center [290, 191] width 184 height 12
click at [192, 180] on input "d. Collaborer avec les équipes concernées pour résoudre les conflits et mettre …" at bounding box center [192, 178] width 0 height 4
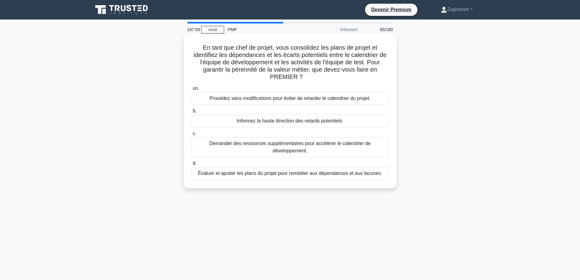
click at [376, 176] on font "Évaluer et ajuster les plans du projet pour remédier aux dépendances et aux lac…" at bounding box center [290, 173] width 185 height 5
click at [192, 165] on input "d. Évaluer et ajuster les plans du projet pour remédier aux dépendances et aux …" at bounding box center [192, 163] width 0 height 4
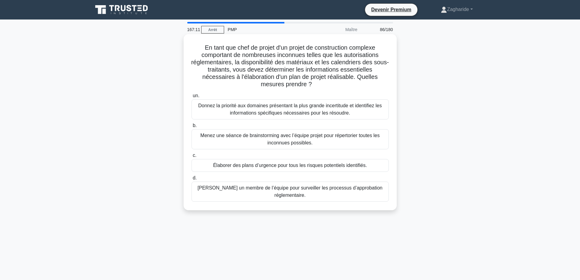
click at [293, 141] on font "Menez une séance de brainstorming avec l’équipe projet pour répertorier toutes …" at bounding box center [289, 139] width 179 height 12
click at [192, 128] on input "b. Menez une séance de brainstorming avec l’équipe projet pour répertorier tout…" at bounding box center [192, 126] width 0 height 4
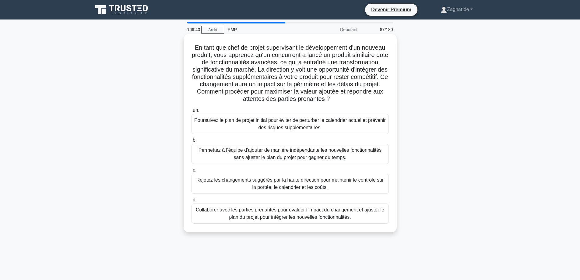
click at [300, 217] on font "Collaborer avec les parties prenantes pour évaluer l’impact du changement et aj…" at bounding box center [290, 213] width 189 height 12
click at [192, 202] on input "d. Collaborer avec les parties prenantes pour évaluer l’impact du changement et…" at bounding box center [192, 200] width 0 height 4
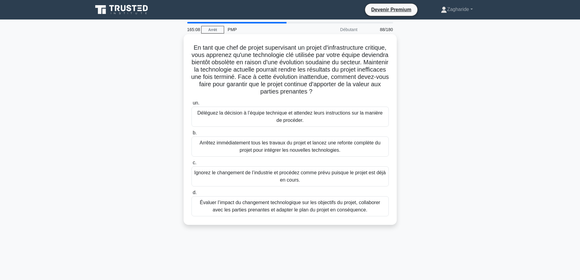
click at [300, 211] on font "Évaluer l’impact du changement technologique sur les objectifs du projet, colla…" at bounding box center [290, 206] width 180 height 12
click at [192, 195] on input "d. Évaluer l’impact du changement technologique sur les objectifs du projet, co…" at bounding box center [192, 193] width 0 height 4
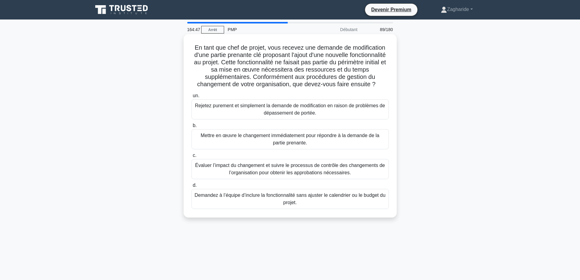
click at [300, 169] on font "Évaluer l’impact du changement et suivre le processus de contrôle des changemen…" at bounding box center [290, 169] width 190 height 12
click at [192, 157] on input "c. Évaluer l’impact du changement et suivre le processus de contrôle des change…" at bounding box center [192, 155] width 0 height 4
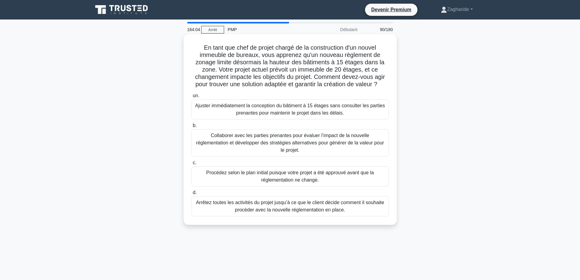
click at [294, 144] on font "Collaborer avec les parties prenantes pour évaluer l’impact de la nouvelle régl…" at bounding box center [290, 143] width 188 height 20
click at [192, 128] on input "b. Collaborer avec les parties prenantes pour évaluer l’impact de la nouvelle r…" at bounding box center [192, 126] width 0 height 4
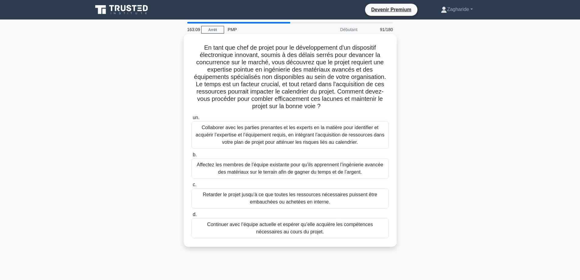
click at [297, 136] on font "Collaborer avec les parties prenantes et les experts en la matière pour identif…" at bounding box center [290, 135] width 189 height 20
click at [192, 120] on input "un. Collaborer avec les parties prenantes et les experts en la matière pour ide…" at bounding box center [192, 118] width 0 height 4
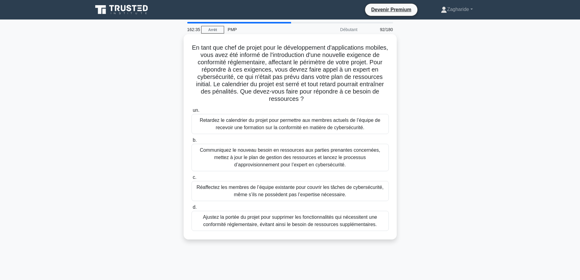
click at [299, 157] on font "Communiquez le nouveau besoin en ressources aux parties prenantes concernées, m…" at bounding box center [290, 157] width 180 height 20
click at [192, 142] on input "b. Communiquez le nouveau besoin en ressources aux parties prenantes concernées…" at bounding box center [192, 140] width 0 height 4
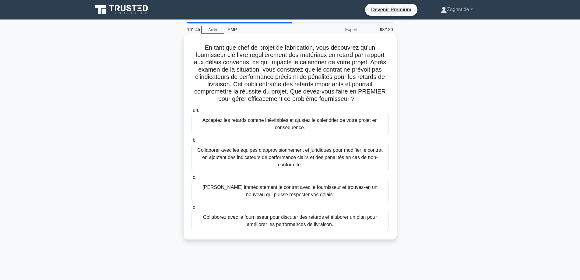
click at [347, 224] on font "Collaborez avec le fournisseur pour discuter des retards et élaborer un plan po…" at bounding box center [290, 220] width 192 height 15
click at [192, 209] on input "d. Collaborez avec le fournisseur pour discuter des retards et élaborer un plan…" at bounding box center [192, 207] width 0 height 4
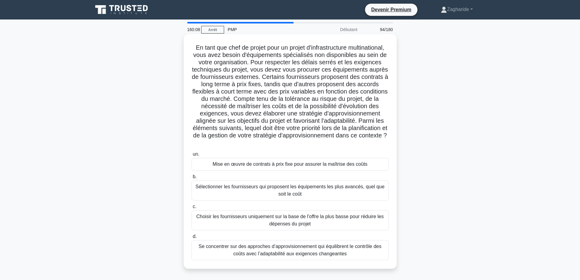
click at [355, 256] on font "Se concentrer sur des approches d’approvisionnement qui équilibrent le contrôle…" at bounding box center [290, 250] width 192 height 15
click at [192, 238] on input "d. Se concentrer sur des approches d’approvisionnement qui équilibrent le contr…" at bounding box center [192, 236] width 0 height 4
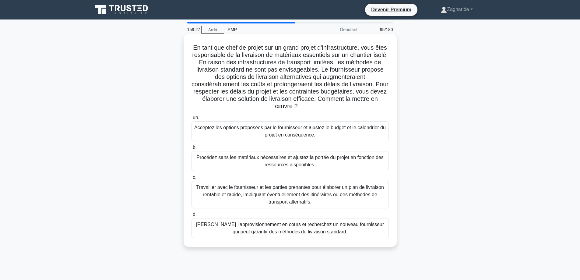
click at [327, 197] on font "Travailler avec le fournisseur et les parties prenantes pour élaborer un plan d…" at bounding box center [290, 195] width 188 height 20
click at [192, 179] on input "c. Travailler avec le fournisseur et les parties prenantes pour élaborer un pla…" at bounding box center [192, 177] width 0 height 4
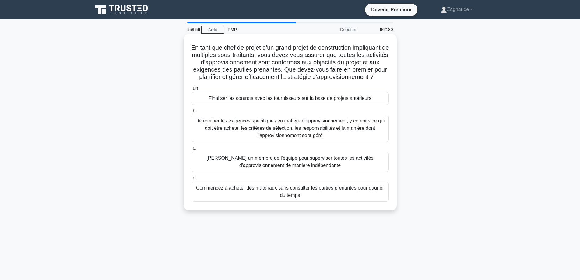
click at [280, 128] on font "Déterminer les exigences spécifiques en matière d’approvisionnement, y compris …" at bounding box center [290, 128] width 189 height 20
click at [192, 113] on input "b. Déterminer les exigences spécifiques en matière d’approvisionnement, y compr…" at bounding box center [192, 111] width 0 height 4
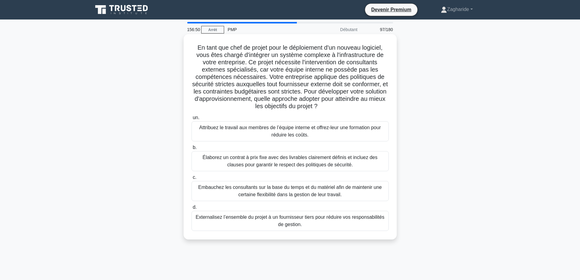
click at [269, 158] on font "Élaborez un contrat à prix fixe avec des livrables clairement définis et inclue…" at bounding box center [290, 161] width 175 height 12
click at [192, 150] on input "b. Élaborez un contrat à prix fixe avec des livrables clairement définis et inc…" at bounding box center [192, 148] width 0 height 4
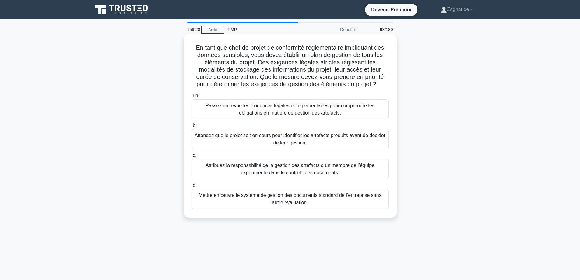
click at [303, 111] on font "Passez en revue les exigences légales et réglementaires pour comprendre les obl…" at bounding box center [290, 109] width 169 height 12
click at [192, 98] on input "un. Passez en revue les exigences légales et réglementaires pour comprendre les…" at bounding box center [192, 96] width 0 height 4
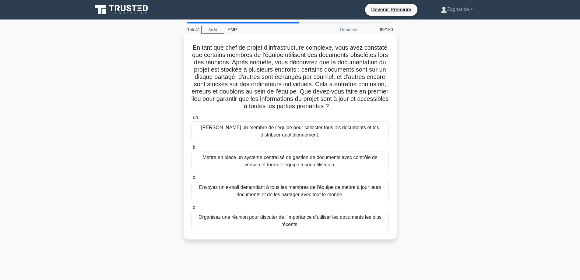
click at [276, 166] on font "Mettre en place un système centralisé de gestion de documents avec contrôle de …" at bounding box center [290, 161] width 175 height 12
click at [192, 150] on input "b. Mettre en place un système centralisé de gestion de documents avec contrôle …" at bounding box center [192, 148] width 0 height 4
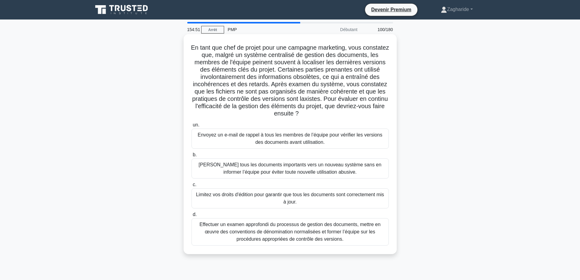
click at [295, 236] on font "Effectuer un examen approfondi du processus de gestion des documents, mettre en…" at bounding box center [289, 232] width 181 height 20
click at [192, 217] on input "d. Effectuer un examen approfondi du processus de gestion des documents, mettre…" at bounding box center [192, 215] width 0 height 4
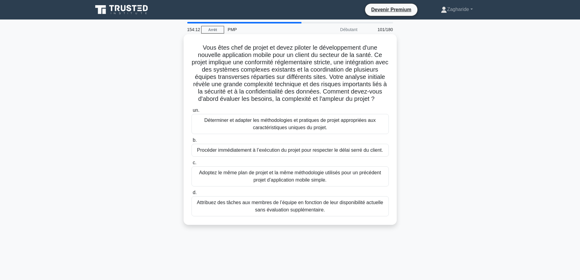
click at [286, 121] on font "Déterminer et adapter les méthodologies et pratiques de projet appropriées aux …" at bounding box center [289, 124] width 171 height 12
click at [192, 112] on input "un. Déterminer et adapter les méthodologies et pratiques de projet appropriées …" at bounding box center [192, 110] width 0 height 4
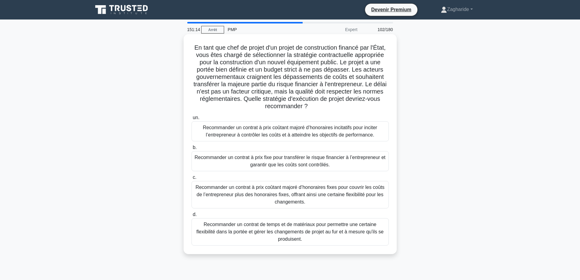
click at [306, 132] on font "Recommander un contrat à prix coûtant majoré d’honoraires incitatifs pour incit…" at bounding box center [290, 131] width 174 height 12
click at [192, 120] on input "un. Recommander un contrat à prix coûtant majoré d’honoraires incitatifs pour i…" at bounding box center [192, 118] width 0 height 4
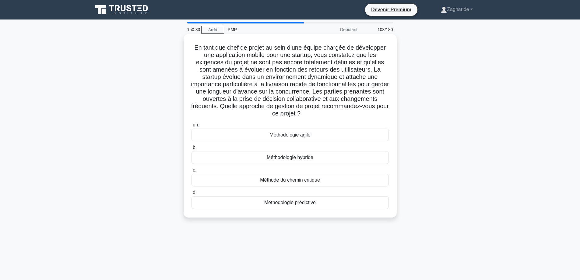
click at [282, 136] on font "Méthodologie agile" at bounding box center [290, 134] width 41 height 5
click at [192, 127] on input "un. Méthodologie agile" at bounding box center [192, 125] width 0 height 4
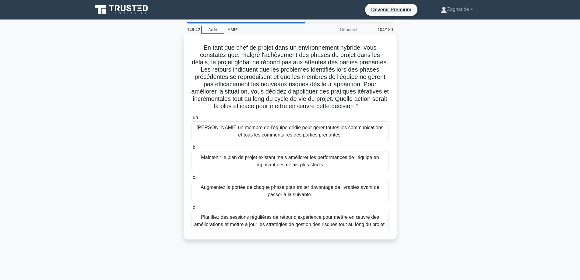
click at [303, 228] on font "Planifiez des sessions régulières de retour d’expérience pour mettre en œuvre d…" at bounding box center [290, 220] width 192 height 15
click at [192, 209] on input "d. Planifiez des sessions régulières de retour d’expérience pour mettre en œuvr…" at bounding box center [192, 207] width 0 height 4
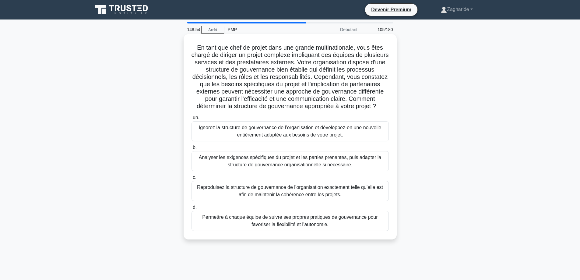
click at [275, 168] on font "Analyser les exigences spécifiques du projet et les parties prenantes, puis ada…" at bounding box center [290, 161] width 192 height 15
click at [192, 150] on input "b. Analyser les exigences spécifiques du projet et les parties prenantes, puis …" at bounding box center [192, 148] width 0 height 4
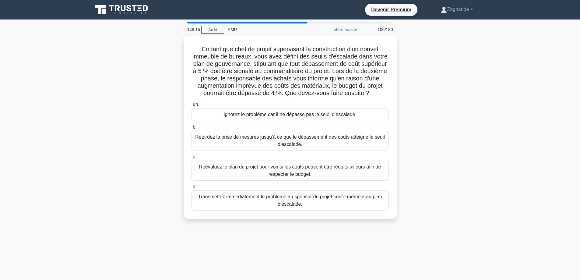
click at [275, 169] on font "Réévaluez le plan du projet pour voir si les coûts peuvent être réduits ailleur…" at bounding box center [290, 170] width 182 height 12
click at [192, 159] on input "c. Réévaluez le plan du projet pour voir si les coûts peuvent être réduits aill…" at bounding box center [192, 157] width 0 height 4
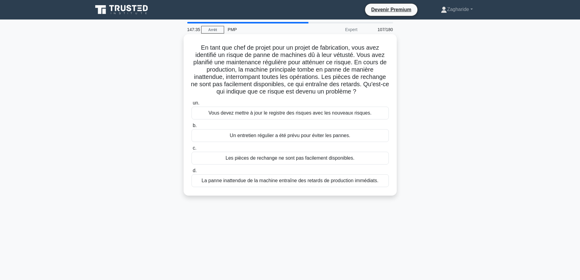
click at [287, 182] on font "La panne inattendue de la machine entraîne des retards de production immédiats." at bounding box center [290, 180] width 177 height 5
click at [192, 173] on input "d. La panne inattendue de la machine entraîne des retards de production immédia…" at bounding box center [192, 171] width 0 height 4
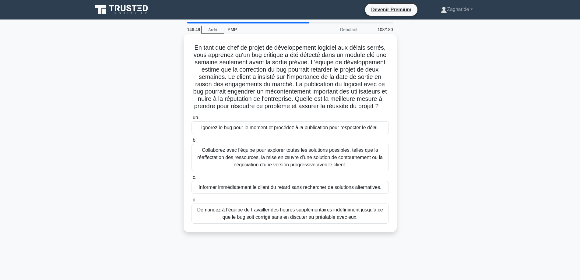
click at [340, 159] on font "Collaborez avec l’équipe pour explorer toutes les solutions possibles, telles q…" at bounding box center [289, 157] width 185 height 20
click at [192, 142] on input "b. Collaborez avec l’équipe pour explorer toutes les solutions possibles, telle…" at bounding box center [192, 140] width 0 height 4
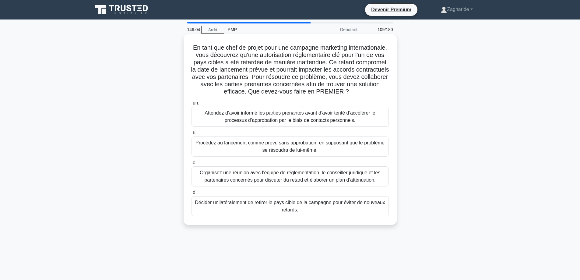
click at [336, 178] on font "Organisez une réunion avec l’équipe de réglementation, le conseiller juridique …" at bounding box center [290, 176] width 181 height 12
click at [192, 165] on input "c. Organisez une réunion avec l’équipe de réglementation, le conseiller juridiq…" at bounding box center [192, 163] width 0 height 4
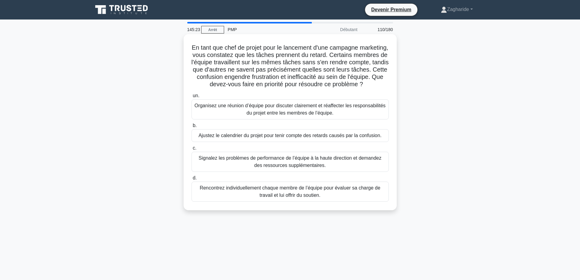
click at [312, 115] on font "Organisez une réunion d’équipe pour discuter clairement et réaffecter les respo…" at bounding box center [290, 109] width 191 height 12
click at [192, 98] on input "un. Organisez une réunion d’équipe pour discuter clairement et réaffecter les r…" at bounding box center [192, 96] width 0 height 4
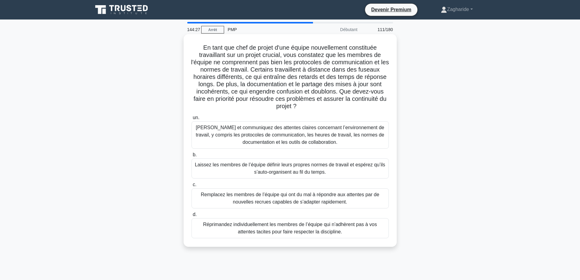
click at [345, 127] on font "Décrivez et communiquez des attentes claires concernant l’environnement de trav…" at bounding box center [290, 135] width 189 height 20
click at [192, 120] on input "un. Décrivez et communiquez des attentes claires concernant l’environnement de …" at bounding box center [192, 118] width 0 height 4
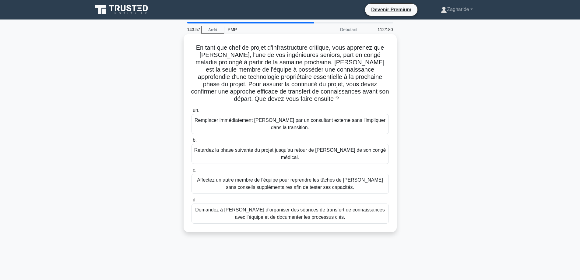
click at [274, 208] on font "Demandez à Maria d’organiser des séances de transfert de connaissances avec l’é…" at bounding box center [290, 213] width 190 height 12
click at [192, 202] on input "d. Demandez à Maria d’organiser des séances de transfert de connaissances avec …" at bounding box center [192, 200] width 0 height 4
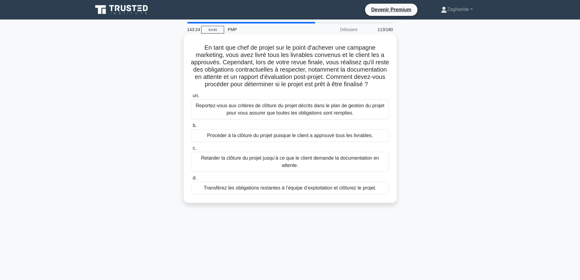
click at [250, 115] on font "Reportez-vous aux critères de clôture du projet décrits dans le plan de gestion…" at bounding box center [290, 109] width 189 height 12
click at [192, 98] on input "un. Reportez-vous aux critères de clôture du projet décrits dans le plan de ges…" at bounding box center [192, 96] width 0 height 4
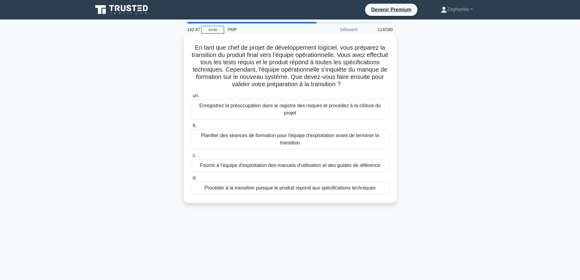
click at [353, 144] on font "Planifier des séances de formation pour l'équipe d'exploitation avant de termin…" at bounding box center [290, 139] width 192 height 15
click at [192, 128] on input "b. Planifier des séances de formation pour l'équipe d'exploitation avant de ter…" at bounding box center [192, 126] width 0 height 4
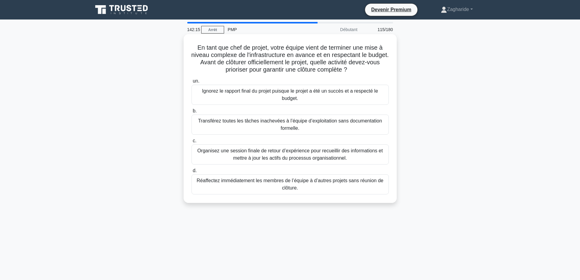
click at [340, 159] on font "Organisez une session finale de retour d’expérience pour recueillir des informa…" at bounding box center [289, 154] width 185 height 12
click at [192, 143] on input "c. Organisez une session finale de retour d’expérience pour recueillir des info…" at bounding box center [192, 141] width 0 height 4
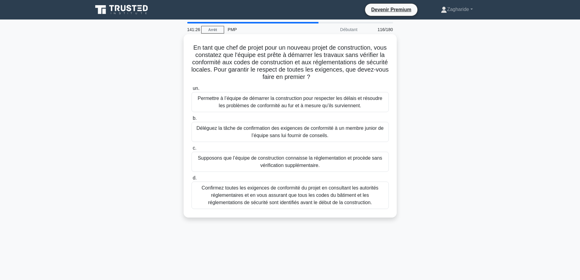
click at [329, 196] on font "Confirmez toutes les exigences de conformité du projet en consultant les autori…" at bounding box center [290, 195] width 177 height 20
click at [192, 180] on input "d. Confirmez toutes les exigences de conformité du projet en consultant les aut…" at bounding box center [192, 178] width 0 height 4
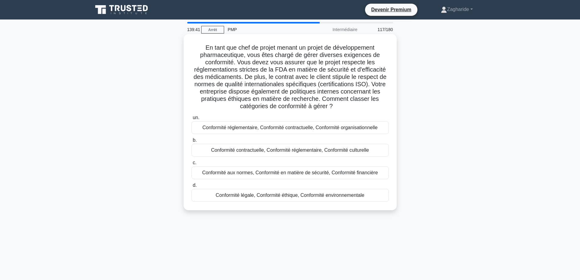
click at [348, 128] on font "Conformité réglementaire, Conformité contractuelle, Conformité organisationnelle" at bounding box center [290, 127] width 175 height 5
click at [192, 120] on input "un. Conformité réglementaire, Conformité contractuelle, Conformité organisation…" at bounding box center [192, 118] width 0 height 4
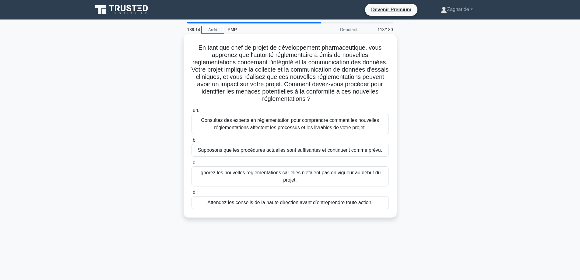
click at [335, 130] on font "Consultez des experts en réglementation pour comprendre comment les nouvelles r…" at bounding box center [290, 124] width 178 height 12
click at [192, 112] on input "un. Consultez des experts en réglementation pour comprendre comment les nouvell…" at bounding box center [192, 110] width 0 height 4
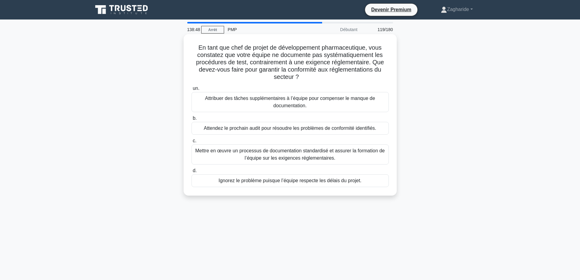
click at [357, 160] on font "Mettre en œuvre un processus de documentation standardisé et assurer la formati…" at bounding box center [290, 154] width 192 height 15
click at [192, 143] on input "c. Mettre en œuvre un processus de documentation standardisé et assurer la form…" at bounding box center [192, 141] width 0 height 4
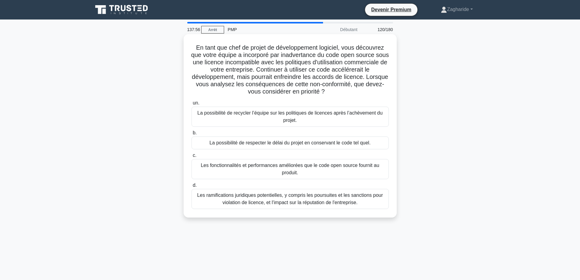
click at [308, 203] on font "Les ramifications juridiques potentielles, y compris les poursuites et les sanc…" at bounding box center [290, 198] width 186 height 12
click at [192, 187] on input "d. Les ramifications juridiques potentielles, y compris les poursuites et les s…" at bounding box center [192, 185] width 0 height 4
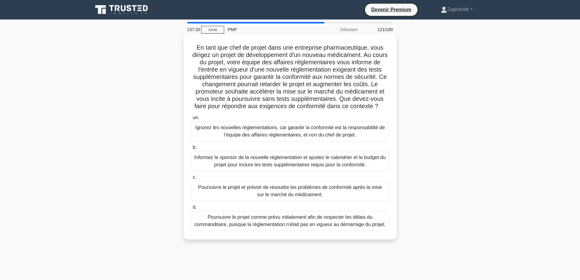
click at [340, 167] on font "Informez le sponsor de la nouvelle réglementation et ajustez le calendrier et l…" at bounding box center [290, 161] width 192 height 12
click at [192, 150] on input "b. Informez le sponsor de la nouvelle réglementation et ajustez le calendrier e…" at bounding box center [192, 148] width 0 height 4
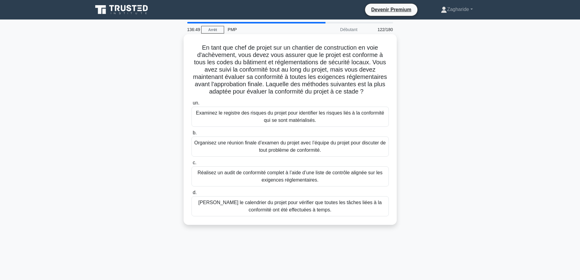
click at [280, 181] on font "Réalisez un audit de conformité complet à l’aide d’une liste de contrôle aligné…" at bounding box center [290, 176] width 185 height 12
click at [192, 165] on input "c. Réalisez un audit de conformité complet à l’aide d’une liste de contrôle ali…" at bounding box center [192, 163] width 0 height 4
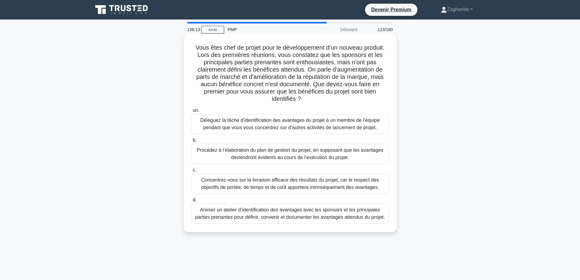
click at [296, 216] on font "Animer un atelier d’identification des avantages avec les sponsors et les princ…" at bounding box center [290, 213] width 190 height 12
click at [192, 202] on input "d. Animer un atelier d’identification des avantages avec les sponsors et les pr…" at bounding box center [192, 200] width 0 height 4
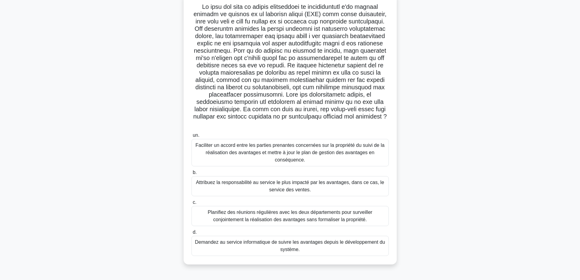
scroll to position [49, 0]
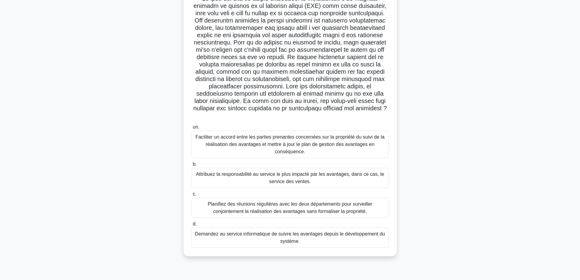
click at [313, 150] on font "Faciliter un accord entre les parties prenantes concernées sur la propriété du …" at bounding box center [290, 144] width 192 height 22
click at [192, 129] on input "un. Faciliter un accord entre les parties prenantes concernées sur la propriété…" at bounding box center [192, 127] width 0 height 4
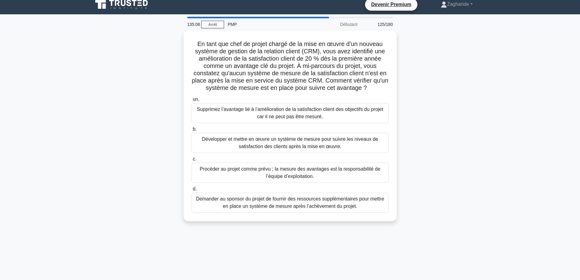
scroll to position [0, 0]
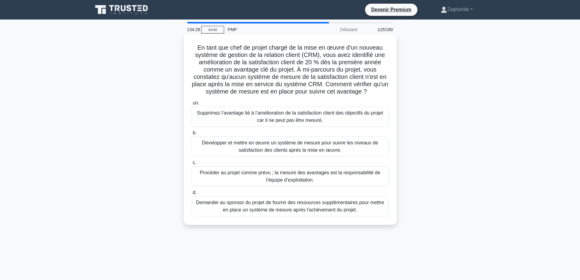
click at [296, 150] on font "Développer et mettre en œuvre un système de mesure pour suivre les niveaux de s…" at bounding box center [290, 146] width 176 height 12
click at [192, 135] on input "b. Développer et mettre en œuvre un système de mesure pour suivre les niveaux d…" at bounding box center [192, 133] width 0 height 4
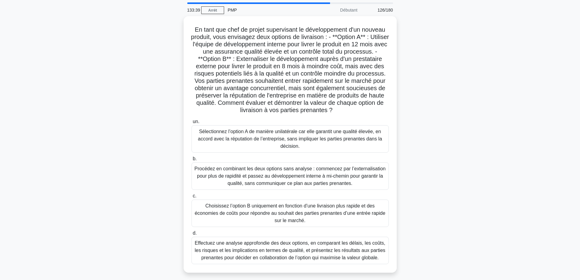
scroll to position [30, 0]
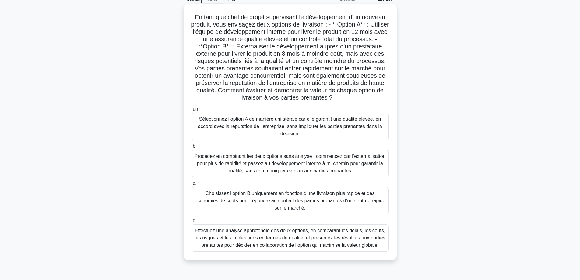
click at [318, 245] on font "Effectuez une analyse approfondie des deux options, en comparant les délais, le…" at bounding box center [290, 238] width 191 height 20
click at [192, 223] on input "d. Effectuez une analyse approfondie des deux options, en comparant les délais,…" at bounding box center [192, 221] width 0 height 4
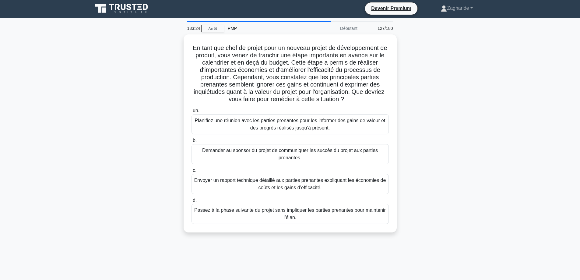
scroll to position [0, 0]
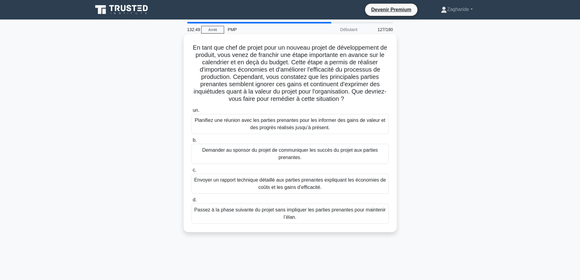
click at [349, 122] on font "Planifiez une réunion avec les parties prenantes pour les informer des gains de…" at bounding box center [290, 124] width 191 height 12
click at [192, 112] on input "un. Planifiez une réunion avec les parties prenantes pour les informer des gain…" at bounding box center [192, 110] width 0 height 4
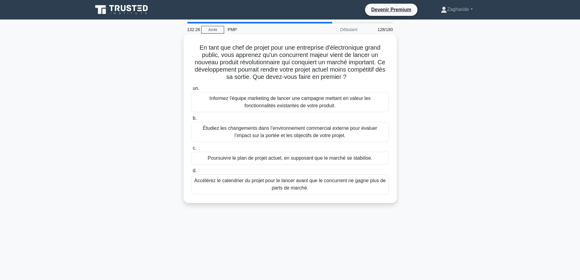
click at [347, 136] on font "Étudiez les changements dans l’environnement commercial externe pour évaluer l’…" at bounding box center [290, 132] width 192 height 15
click at [192, 120] on input "b. Étudiez les changements dans l’environnement commercial externe pour évaluer…" at bounding box center [192, 118] width 0 height 4
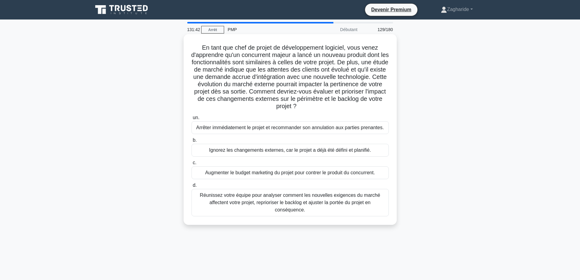
click at [330, 203] on font "Réunissez votre équipe pour analyser comment les nouvelles exigences du marché …" at bounding box center [290, 202] width 180 height 20
click at [192, 187] on input "d. Réunissez votre équipe pour analyser comment les nouvelles exigences du marc…" at bounding box center [192, 185] width 0 height 4
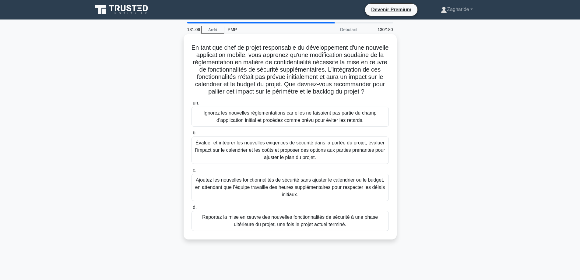
click at [355, 156] on font "Évaluer et intégrer les nouvelles exigences de sécurité dans la portée du proje…" at bounding box center [290, 150] width 190 height 20
click at [192, 135] on input "b. Évaluer et intégrer les nouvelles exigences de sécurité dans la portée du pr…" at bounding box center [192, 133] width 0 height 4
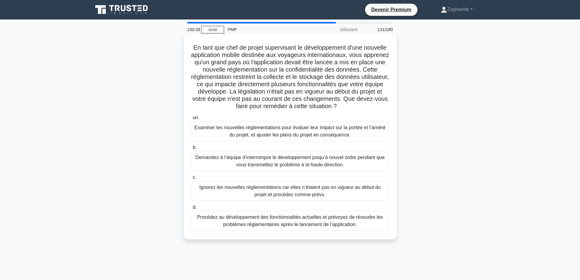
click at [349, 137] on font "Examiner les nouvelles réglementations pour évaluer leur impact sur la portée e…" at bounding box center [290, 131] width 191 height 12
click at [192, 120] on input "un. Examiner les nouvelles réglementations pour évaluer leur impact sur la port…" at bounding box center [192, 118] width 0 height 4
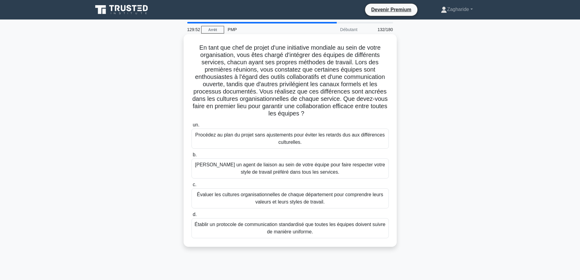
click at [314, 199] on font "Évaluer les cultures organisationnelles de chaque département pour comprendre l…" at bounding box center [290, 198] width 192 height 15
click at [192, 187] on input "c. Évaluer les cultures organisationnelles de chaque département pour comprendr…" at bounding box center [192, 185] width 0 height 4
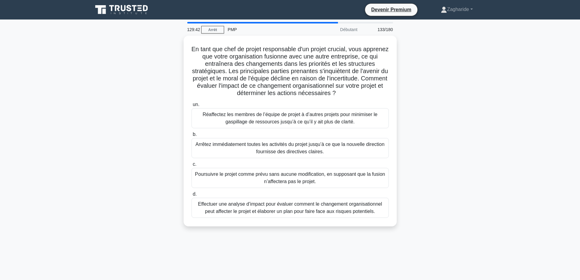
click at [523, 74] on main "129:42 Arrêt PMP Débutant 133/180 En tant que chef de projet responsable d'un p…" at bounding box center [290, 173] width 580 height 309
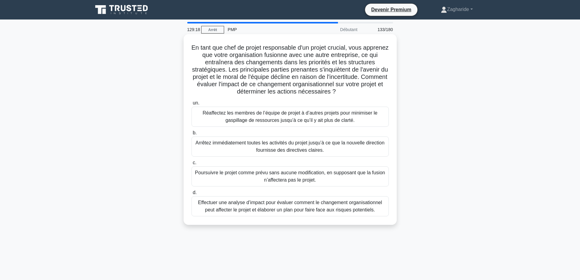
click at [323, 210] on font "Effectuer une analyse d’impact pour évaluer comment le changement organisationn…" at bounding box center [290, 206] width 184 height 12
click at [192, 195] on input "d. Effectuer une analyse d’impact pour évaluer comment le changement organisati…" at bounding box center [192, 193] width 0 height 4
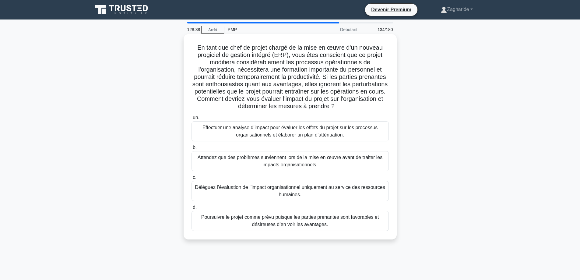
click at [313, 132] on font "Effectuer une analyse d’impact pour évaluer les effets du projet sur les proces…" at bounding box center [290, 131] width 175 height 12
click at [192, 120] on input "un. Effectuer une analyse d’impact pour évaluer les effets du projet sur les pr…" at bounding box center [192, 118] width 0 height 4
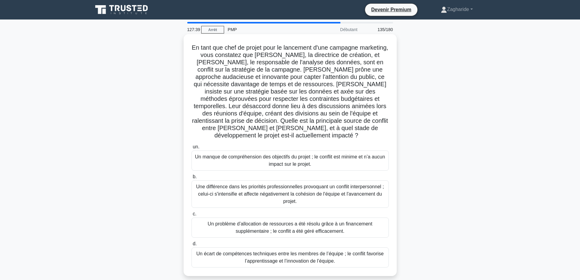
click at [334, 193] on font "Une différence dans les priorités professionnelles provoquant un conflit interp…" at bounding box center [290, 194] width 192 height 22
click at [192, 179] on input "b. Une différence dans les priorités professionnelles provoquant un conflit int…" at bounding box center [192, 177] width 0 height 4
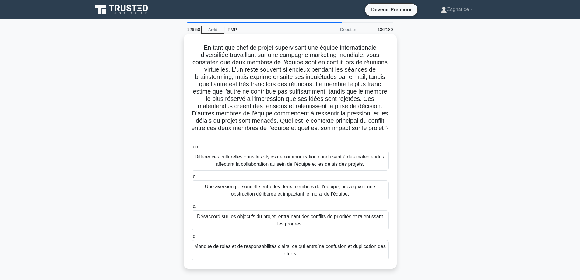
click at [303, 161] on font "Différences culturelles dans les styles de communication conduisant à des malen…" at bounding box center [290, 160] width 191 height 12
click at [192, 149] on input "un. Différences culturelles dans les styles de communication conduisant à des m…" at bounding box center [192, 147] width 0 height 4
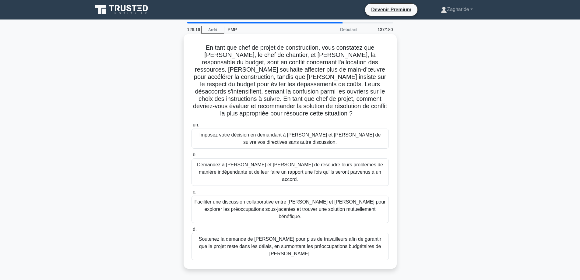
click at [351, 199] on font "Faciliter une discussion collaborative entre Tom et Lisa pour explorer les préo…" at bounding box center [290, 209] width 191 height 20
click at [192, 194] on input "c. Faciliter une discussion collaborative entre Tom et Lisa pour explorer les p…" at bounding box center [192, 192] width 0 height 4
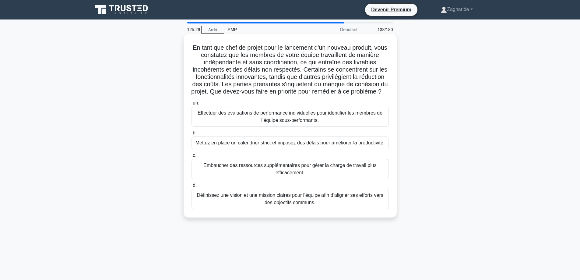
click at [313, 205] on font "Définissez une vision et une mission claires pour l’équipe afin d’aligner ses e…" at bounding box center [290, 198] width 186 height 12
click at [192, 187] on input "d. Définissez une vision et une mission claires pour l’équipe afin d’aligner se…" at bounding box center [192, 185] width 0 height 4
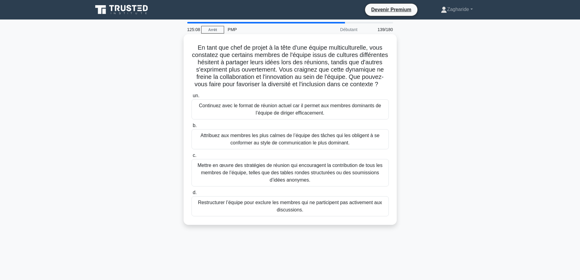
click at [318, 184] on font "Mettre en œuvre des stratégies de réunion qui encouragent la contribution de to…" at bounding box center [290, 173] width 192 height 22
click at [192, 157] on input "c. Mettre en œuvre des stratégies de réunion qui encouragent la contribution de…" at bounding box center [192, 155] width 0 height 4
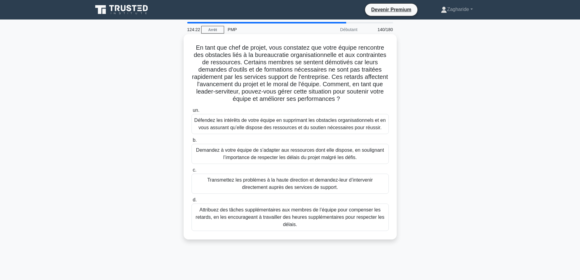
click at [359, 127] on font "Défendez les intérêts de votre équipe en supprimant les obstacles organisationn…" at bounding box center [290, 124] width 192 height 12
click at [192, 112] on input "un. Défendez les intérêts de votre équipe en supprimant les obstacles organisat…" at bounding box center [192, 110] width 0 height 4
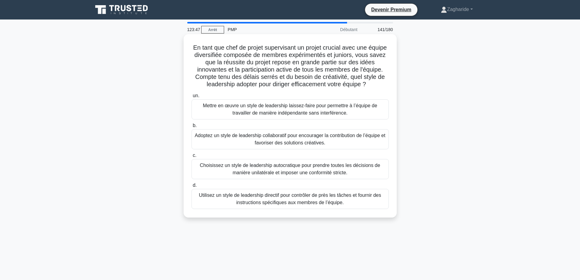
click at [324, 145] on font "Adoptez un style de leadership collaboratif pour encourager la contribution de …" at bounding box center [290, 139] width 191 height 12
click at [192, 128] on input "b. Adoptez un style de leadership collaboratif pour encourager la contribution …" at bounding box center [192, 126] width 0 height 4
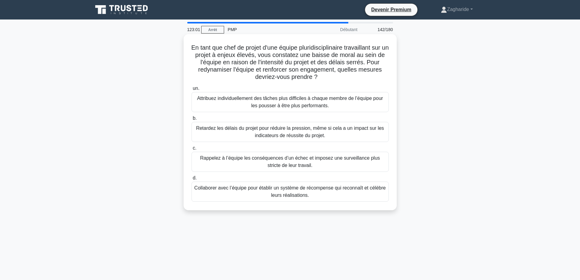
click at [322, 200] on div "Collaborer avec l’équipe pour établir un système de récompense qui reconnaît et…" at bounding box center [290, 191] width 197 height 20
click at [192, 180] on input "d. Collaborer avec l’équipe pour établir un système de récompense qui reconnaît…" at bounding box center [192, 178] width 0 height 4
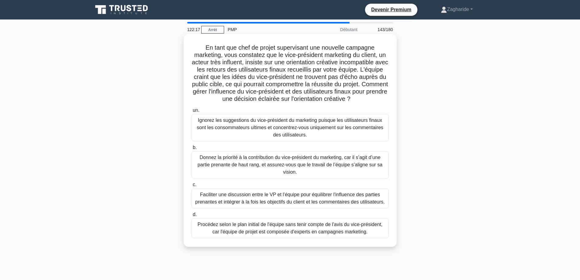
click at [308, 200] on font "Faciliter une discussion entre le VP et l'équipe pour équilibrer l'influence de…" at bounding box center [290, 198] width 190 height 12
click at [192, 187] on input "c. Faciliter une discussion entre le VP et l'équipe pour équilibrer l'influence…" at bounding box center [192, 185] width 0 height 4
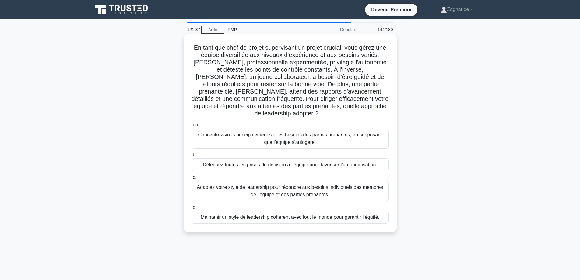
click at [321, 185] on font "Adaptez votre style de leadership pour répondre aux besoins individuels des mem…" at bounding box center [290, 191] width 186 height 12
click at [192, 179] on input "c. Adaptez votre style de leadership pour répondre aux besoins individuels des …" at bounding box center [192, 177] width 0 height 4
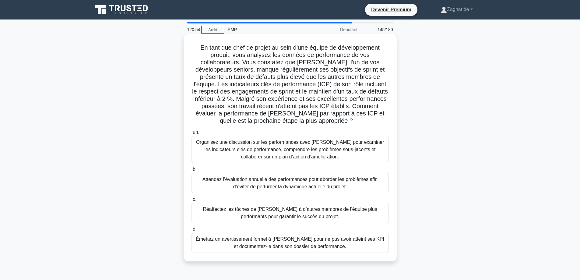
click at [317, 156] on font "Organisez une discussion sur les performances avec David pour examiner les indi…" at bounding box center [290, 150] width 192 height 22
click at [192, 134] on input "un. Organisez une discussion sur les performances avec David pour examiner les …" at bounding box center [192, 132] width 0 height 4
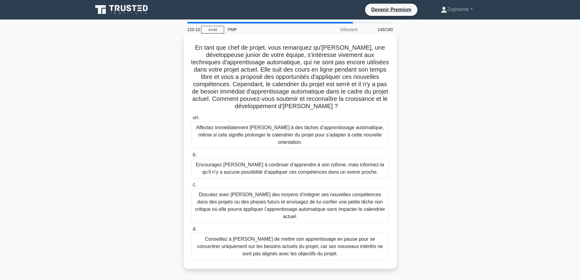
click at [268, 196] on font "Discutez avec Emily des moyens d’intégrer ses nouvelles compétences dans des pr…" at bounding box center [290, 205] width 190 height 27
click at [192, 187] on input "c. Discutez avec Emily des moyens d’intégrer ses nouvelles compétences dans des…" at bounding box center [192, 185] width 0 height 4
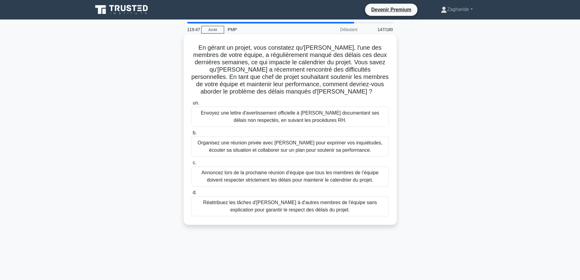
click at [318, 148] on font "Organisez une réunion privée avec Emma pour exprimer vos inquiétudes, écouter s…" at bounding box center [290, 146] width 185 height 12
click at [192, 135] on input "b. Organisez une réunion privée avec Emma pour exprimer vos inquiétudes, écoute…" at bounding box center [192, 133] width 0 height 4
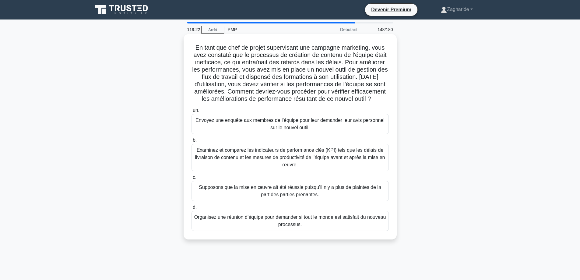
click at [317, 167] on font "Examinez et comparez les indicateurs de performance clés (KPI) tels que les dél…" at bounding box center [290, 157] width 190 height 20
click at [192, 142] on input "b. Examinez et comparez les indicateurs de performance clés (KPI) tels que les …" at bounding box center [192, 140] width 0 height 4
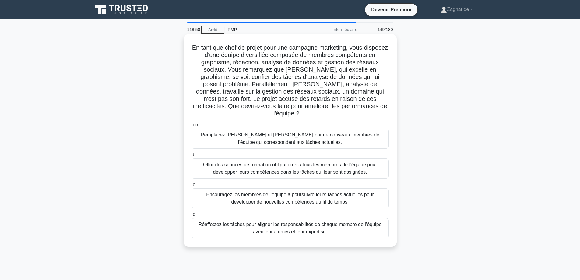
click at [318, 222] on font "Réaffectez les tâches pour aligner les responsabilités de chaque membre de l’éq…" at bounding box center [290, 228] width 183 height 12
click at [192, 217] on input "d. Réaffectez les tâches pour aligner les responsabilités de chaque membre de l…" at bounding box center [192, 215] width 0 height 4
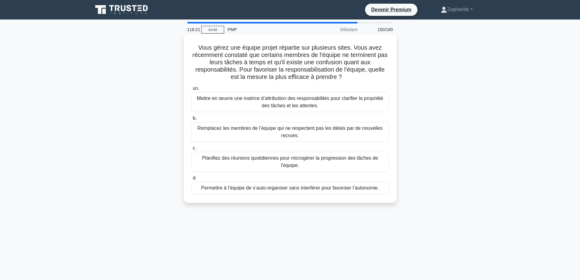
click at [228, 100] on font "Mettre en œuvre une matrice d’attribution des responsabilités pour clarifier la…" at bounding box center [290, 102] width 186 height 12
click at [192, 90] on input "un. Mettre en œuvre une matrice d’attribution des responsabilités pour clarifie…" at bounding box center [192, 88] width 0 height 4
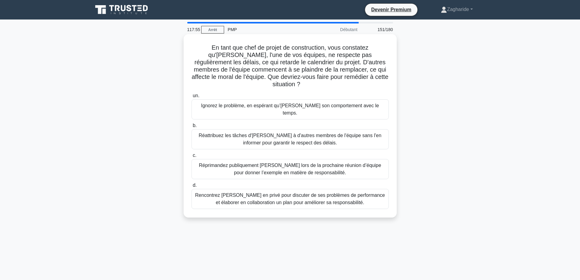
click at [298, 192] on font "Rencontrez Emily en privé pour discuter de ses problèmes de performance et élab…" at bounding box center [290, 198] width 190 height 12
click at [192, 183] on input "d. Rencontrez Emily en privé pour discuter de ses problèmes de performance et é…" at bounding box center [192, 185] width 0 height 4
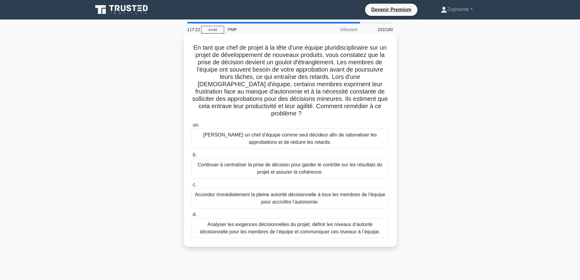
click at [274, 226] on font "Analyser les exigences décisionnelles du projet, définir les niveaux d’autorité…" at bounding box center [290, 228] width 180 height 12
click at [192, 217] on input "d. Analyser les exigences décisionnelles du projet, définir les niveaux d’autor…" at bounding box center [192, 215] width 0 height 4
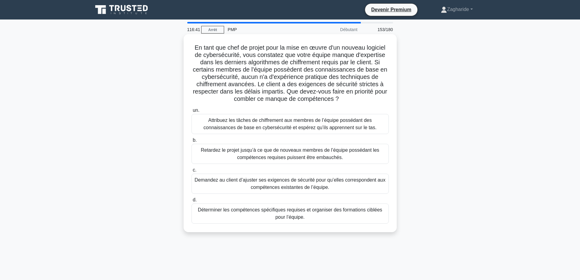
click at [282, 211] on font "Déterminer les compétences spécifiques requises et organiser des formations cib…" at bounding box center [290, 213] width 185 height 12
click at [192, 202] on input "d. Déterminer les compétences spécifiques requises et organiser des formations …" at bounding box center [192, 200] width 0 height 4
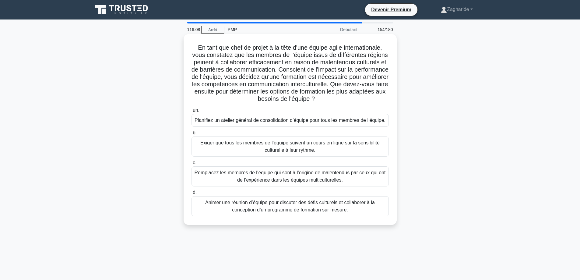
click at [273, 210] on font "Animer une réunion d’équipe pour discuter des défis culturels et collaborer à l…" at bounding box center [290, 206] width 170 height 12
click at [192, 195] on input "d. Animer une réunion d’équipe pour discuter des défis culturels et collaborer …" at bounding box center [192, 193] width 0 height 4
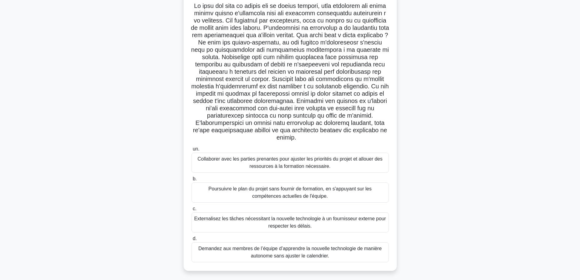
scroll to position [49, 0]
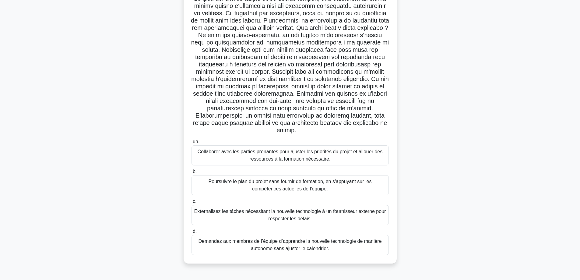
click at [267, 216] on font "Externalisez les tâches nécessitant la nouvelle technologie à un fournisseur ex…" at bounding box center [290, 215] width 192 height 15
click at [192, 203] on input "c. Externalisez les tâches nécessitant la nouvelle technologie à un fournisseur…" at bounding box center [192, 201] width 0 height 4
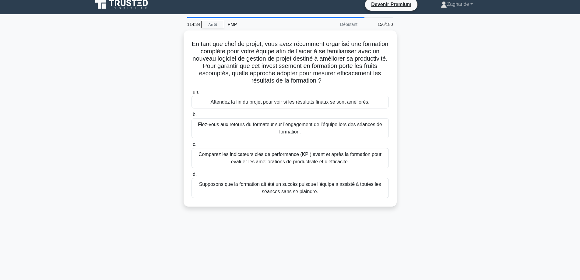
scroll to position [0, 0]
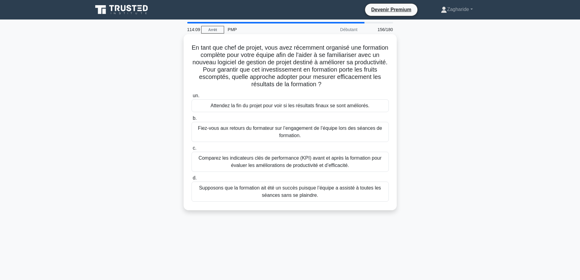
click at [299, 160] on font "Comparez les indicateurs clés de performance (KPI) avant et après la formation …" at bounding box center [290, 161] width 183 height 12
click at [192, 150] on input "c. Comparez les indicateurs clés de performance (KPI) avant et après la formati…" at bounding box center [192, 148] width 0 height 4
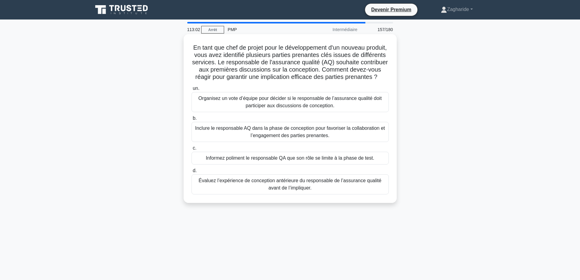
click at [318, 138] on font "Inclure le responsable AQ dans la phase de conception pour favoriser la collabo…" at bounding box center [290, 131] width 190 height 12
click at [192, 120] on input "b. Inclure le responsable AQ dans la phase de conception pour favoriser la coll…" at bounding box center [192, 118] width 0 height 4
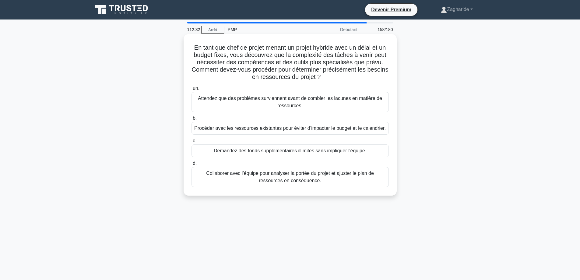
click at [341, 182] on font "Collaborer avec l’équipe pour analyser la portée du projet et ajuster le plan d…" at bounding box center [290, 177] width 192 height 15
click at [192, 165] on input "d. Collaborer avec l’équipe pour analyser la portée du projet et ajuster le pla…" at bounding box center [192, 163] width 0 height 4
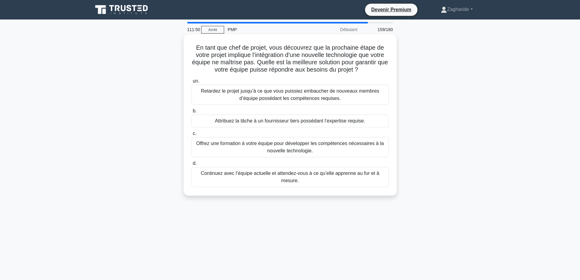
click at [318, 150] on font "Offrez une formation à votre équipe pour développer les compétences nécessaires…" at bounding box center [290, 147] width 192 height 15
click at [192, 136] on input "c. Offrez une formation à votre équipe pour développer les compétences nécessai…" at bounding box center [192, 134] width 0 height 4
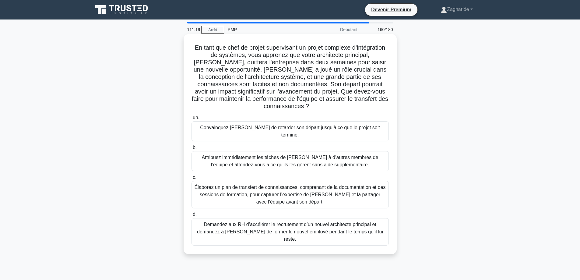
click at [314, 194] on font "Élaborez un plan de transfert de connaissances, comprenant de la documentation …" at bounding box center [290, 195] width 192 height 22
click at [192, 179] on input "c. Élaborez un plan de transfert de connaissances, comprenant de la documentati…" at bounding box center [192, 177] width 0 height 4
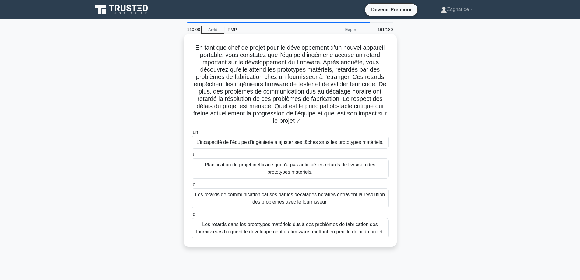
click at [302, 230] on font "Les retards dans les prototypes matériels dus à des problèmes de fabrication de…" at bounding box center [290, 228] width 188 height 12
click at [192, 217] on input "d. Les retards dans les prototypes matériels dus à des problèmes de fabrication…" at bounding box center [192, 215] width 0 height 4
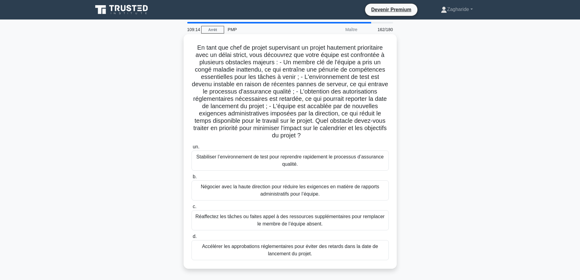
click at [376, 191] on font "Négocier avec la haute direction pour réduire les exigences en matière de rappo…" at bounding box center [290, 190] width 192 height 15
click at [192, 179] on input "b. Négocier avec la haute direction pour réduire les exigences en matière de ra…" at bounding box center [192, 177] width 0 height 4
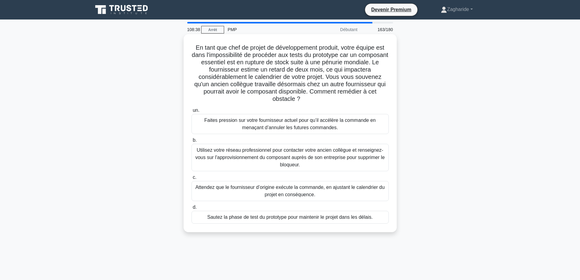
click at [318, 162] on font "Utilisez votre réseau professionnel pour contacter votre ancien collègue et ren…" at bounding box center [290, 157] width 192 height 22
click at [192, 142] on input "b. Utilisez votre réseau professionnel pour contacter votre ancien collègue et …" at bounding box center [192, 140] width 0 height 4
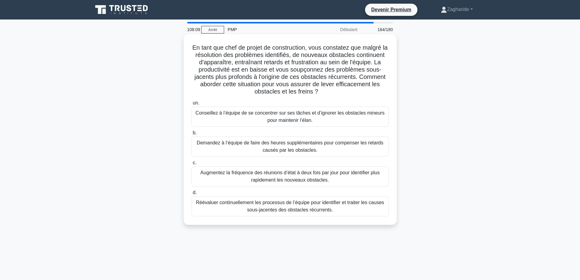
click at [321, 199] on div "Réévaluer continuellement les processus de l’équipe pour identifier et traiter …" at bounding box center [290, 206] width 197 height 20
click at [192, 195] on input "d. Réévaluer continuellement les processus de l’équipe pour identifier et trait…" at bounding box center [192, 193] width 0 height 4
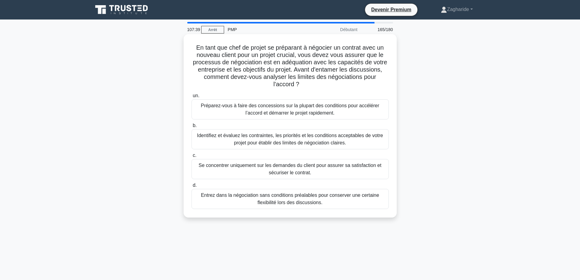
click at [315, 141] on font "Identifiez et évaluez les contraintes, les priorités et les conditions acceptab…" at bounding box center [290, 139] width 186 height 12
click at [192, 128] on input "b. Identifiez et évaluez les contraintes, les priorités et les conditions accep…" at bounding box center [192, 126] width 0 height 4
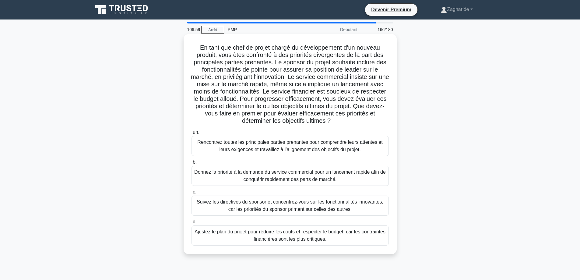
click at [289, 150] on font "Rencontrez toutes les principales parties prenantes pour comprendre leurs atten…" at bounding box center [289, 145] width 185 height 12
click at [192, 134] on input "un. Rencontrez toutes les principales parties prenantes pour comprendre leurs a…" at bounding box center [192, 132] width 0 height 4
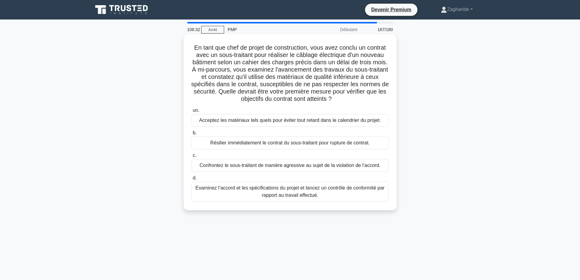
click at [309, 197] on font "Examinez l’accord et les spécifications du projet et lancez un contrôle de conf…" at bounding box center [290, 191] width 189 height 12
click at [192, 180] on input "d. Examinez l’accord et les spécifications du projet et lancez un contrôle de c…" at bounding box center [192, 178] width 0 height 4
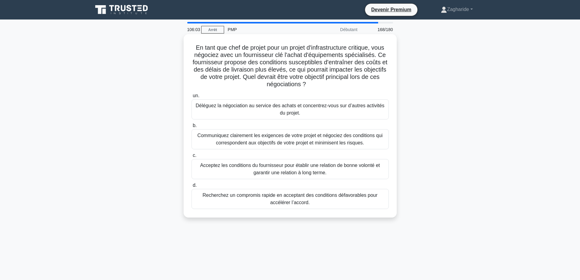
click at [277, 144] on font "Communiquez clairement les exigences de votre projet et négociez des conditions…" at bounding box center [289, 139] width 185 height 12
click at [192, 128] on input "b. Communiquez clairement les exigences de votre projet et négociez des conditi…" at bounding box center [192, 126] width 0 height 4
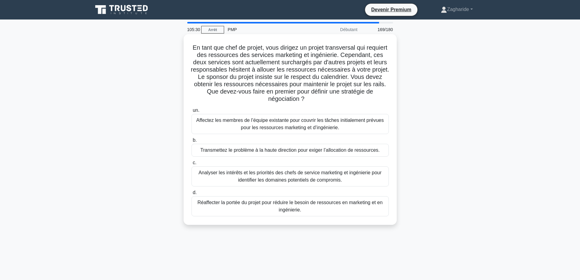
click at [332, 181] on font "Analyser les intérêts et les priorités des chefs de service marketing et ingéni…" at bounding box center [290, 176] width 183 height 12
click at [192, 165] on input "c. Analyser les intérêts et les priorités des chefs de service marketing et ing…" at bounding box center [192, 163] width 0 height 4
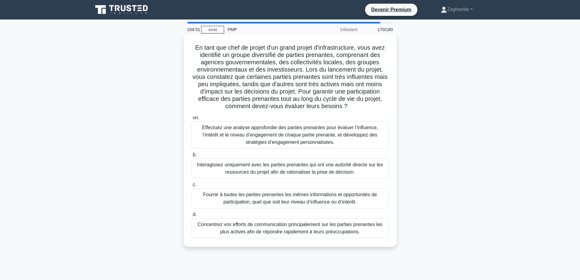
click at [260, 132] on font "Effectuez une analyse approfondie des parties prenantes pour évaluer l’influenc…" at bounding box center [290, 135] width 192 height 22
click at [192, 120] on input "un. Effectuez une analyse approfondie des parties prenantes pour évaluer l’infl…" at bounding box center [192, 118] width 0 height 4
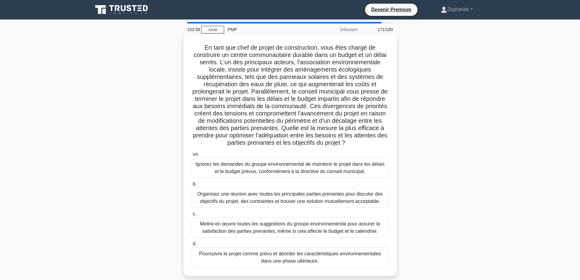
click at [278, 202] on font "Organisez une réunion avec toutes les principales parties prenantes pour discut…" at bounding box center [289, 197] width 185 height 12
click at [192, 186] on input "b. Organisez une réunion avec toutes les principales parties prenantes pour dis…" at bounding box center [192, 184] width 0 height 4
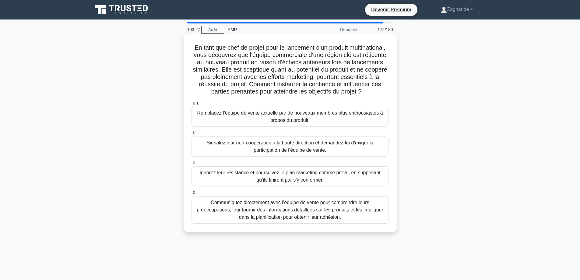
click at [312, 219] on font "Communiquez directement avec l’équipe de vente pour comprendre leurs préoccupat…" at bounding box center [290, 210] width 187 height 20
click at [192, 195] on input "d. Communiquez directement avec l’équipe de vente pour comprendre leurs préoccu…" at bounding box center [192, 193] width 0 height 4
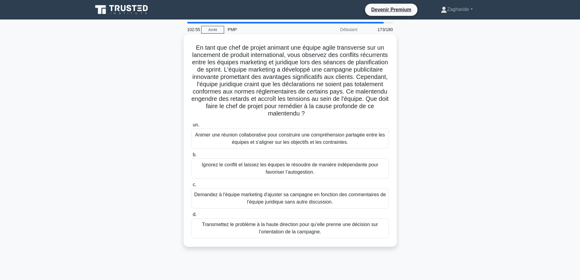
click at [316, 141] on font "Animer une réunion collaborative pour construire une compréhension partagée ent…" at bounding box center [290, 138] width 190 height 12
click at [192, 127] on input "un. Animer une réunion collaborative pour construire une compréhension partagée…" at bounding box center [192, 125] width 0 height 4
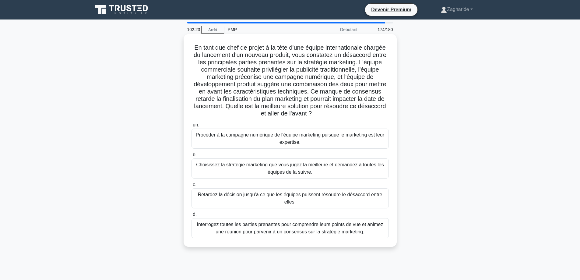
click at [298, 231] on font "Interrogez toutes les parties prenantes pour comprendre leurs points de vue et …" at bounding box center [290, 228] width 186 height 12
click at [192, 217] on input "d. Interrogez toutes les parties prenantes pour comprendre leurs points de vue …" at bounding box center [192, 215] width 0 height 4
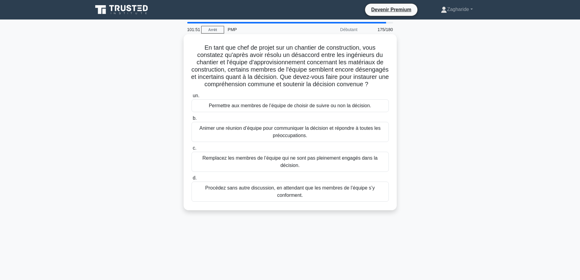
click at [321, 139] on font "Animer une réunion d’équipe pour communiquer la décision et répondre à toutes l…" at bounding box center [290, 132] width 192 height 15
click at [192, 120] on input "b. Animer une réunion d’équipe pour communiquer la décision et répondre à toute…" at bounding box center [192, 118] width 0 height 4
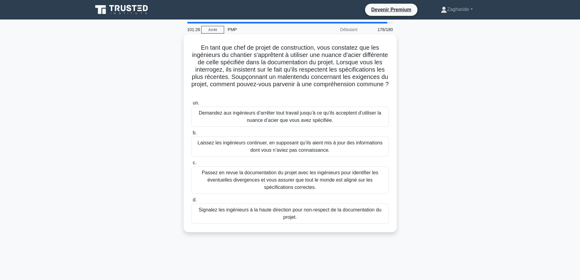
click at [316, 177] on font "Passez en revue la documentation du projet avec les ingénieurs pour identifier …" at bounding box center [290, 180] width 177 height 20
click at [192, 165] on input "c. Passez en revue la documentation du projet avec les ingénieurs pour identifi…" at bounding box center [192, 163] width 0 height 4
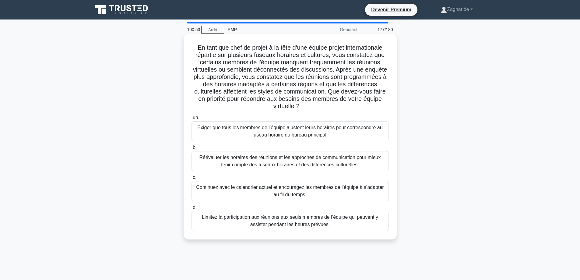
click at [305, 162] on font "Réévaluer les horaires des réunions et les approches de communication pour mieu…" at bounding box center [289, 161] width 181 height 12
click at [192, 150] on input "b. Réévaluer les horaires des réunions et les approches de communication pour m…" at bounding box center [192, 148] width 0 height 4
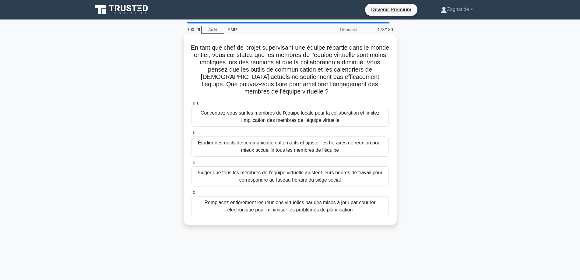
click at [256, 151] on font "Étudier des outils de communication alternatifs et ajuster les horaires de réun…" at bounding box center [290, 146] width 184 height 12
click at [192, 135] on input "b. Étudier des outils de communication alternatifs et ajuster les horaires de r…" at bounding box center [192, 133] width 0 height 4
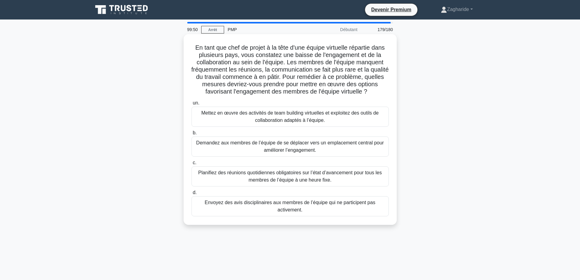
click at [304, 120] on font "Mettez en œuvre des activités de team building virtuelles et exploitez des outi…" at bounding box center [290, 116] width 178 height 12
click at [192, 105] on input "un. Mettez en œuvre des activités de team building virtuelles et exploitez des …" at bounding box center [192, 103] width 0 height 4
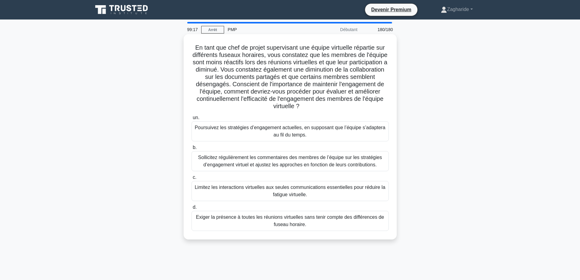
click at [363, 157] on font "Sollicitez régulièrement les commentaires des membres de l’équipe sur les strat…" at bounding box center [290, 161] width 184 height 12
click at [377, 166] on font "Sollicitez régulièrement les commentaires des membres de l’équipe sur les strat…" at bounding box center [290, 161] width 192 height 15
click at [192, 150] on input "b. Sollicitez régulièrement les commentaires des membres de l’équipe sur les st…" at bounding box center [192, 148] width 0 height 4
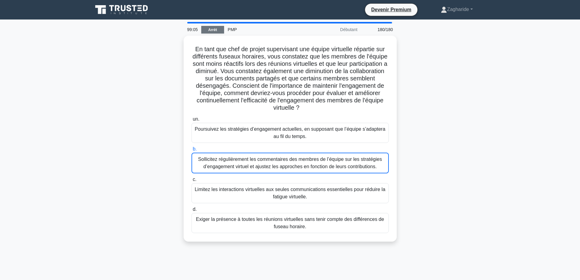
click at [215, 30] on font "Arrêt" at bounding box center [212, 30] width 9 height 4
click at [217, 29] on link "Arrêt" at bounding box center [212, 30] width 23 height 8
click at [208, 30] on font "Arrêt" at bounding box center [212, 30] width 9 height 4
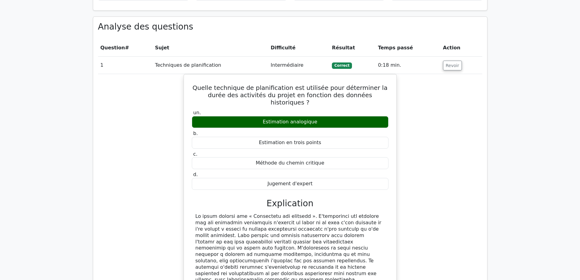
scroll to position [426, 0]
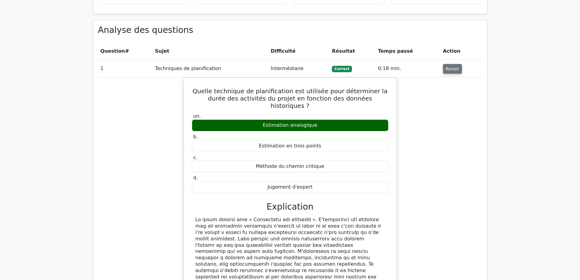
click at [449, 66] on font "Revoir" at bounding box center [452, 68] width 13 height 5
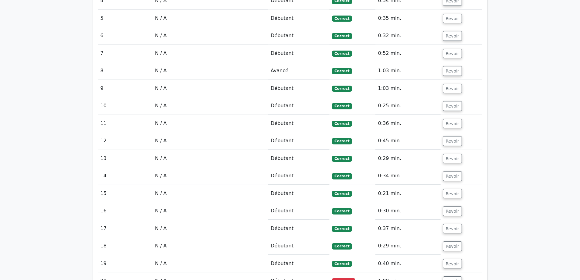
scroll to position [670, 0]
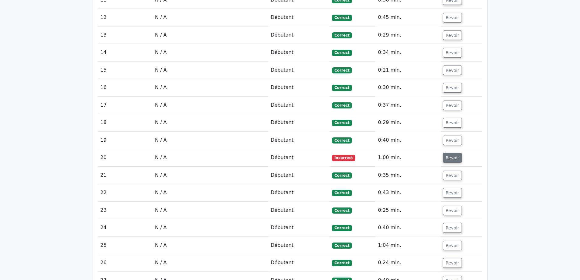
click at [451, 155] on font "Revoir" at bounding box center [452, 157] width 13 height 5
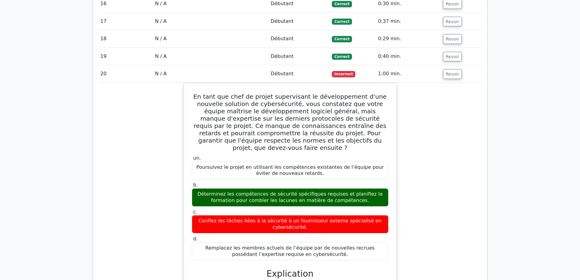
scroll to position [761, 0]
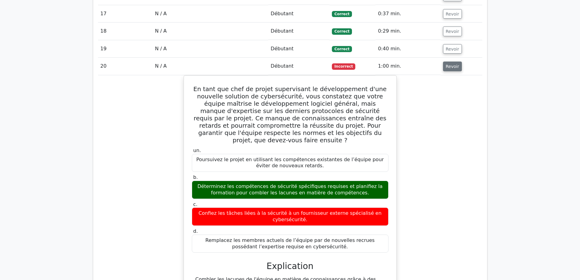
click at [447, 64] on font "Revoir" at bounding box center [452, 66] width 13 height 5
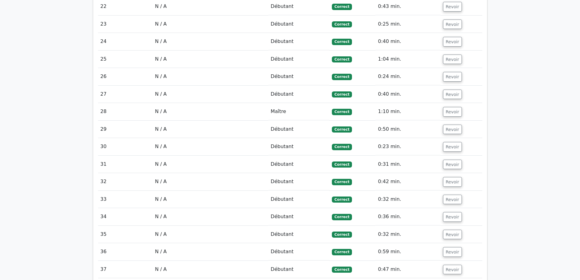
scroll to position [853, 0]
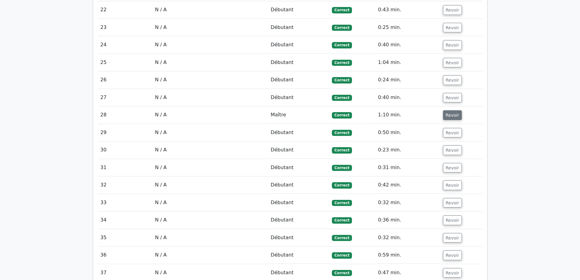
click at [449, 113] on font "Revoir" at bounding box center [452, 115] width 13 height 5
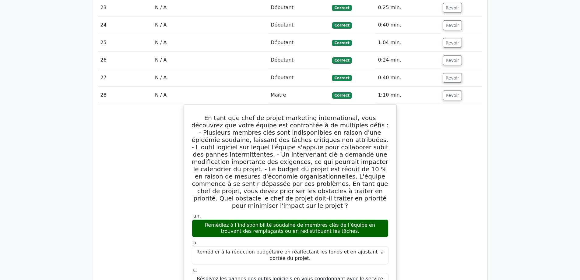
scroll to position [883, 0]
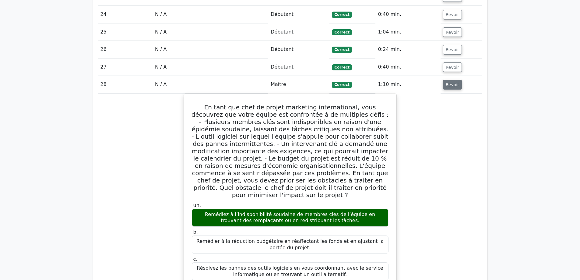
click at [451, 82] on font "Revoir" at bounding box center [452, 84] width 13 height 5
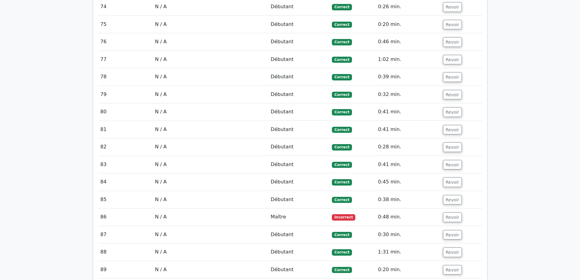
scroll to position [1919, 0]
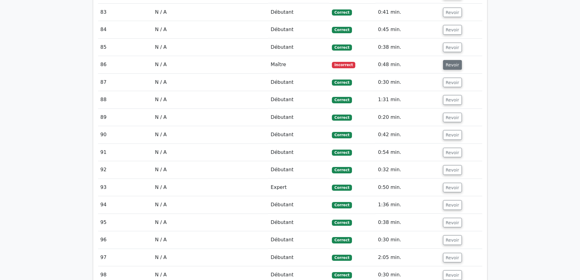
click at [450, 62] on font "Revoir" at bounding box center [452, 64] width 13 height 5
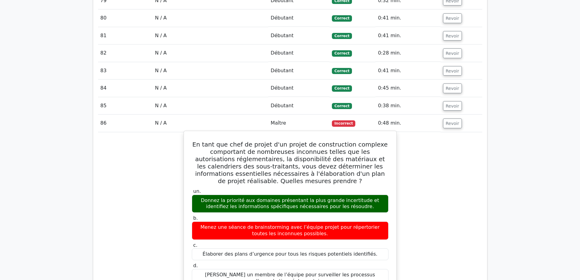
scroll to position [1858, 0]
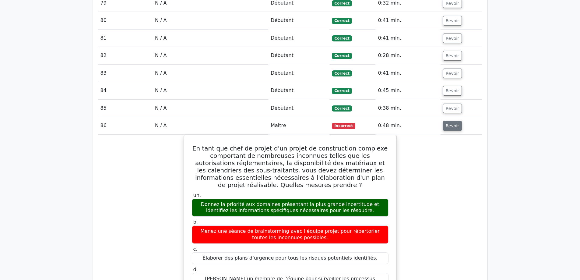
click at [453, 123] on font "Revoir" at bounding box center [452, 125] width 13 height 5
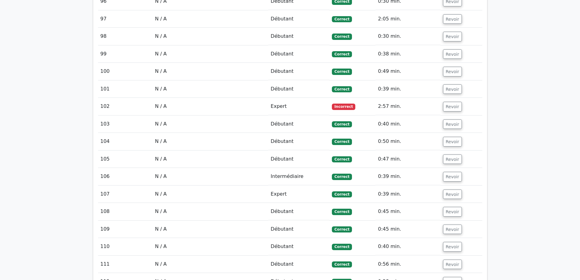
scroll to position [2162, 0]
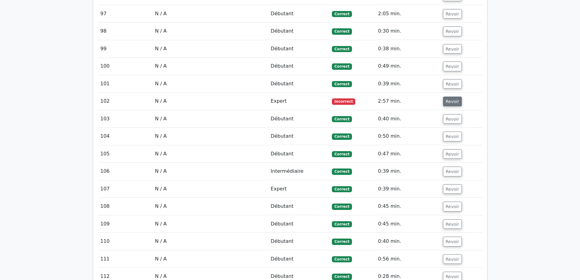
click at [452, 99] on font "Revoir" at bounding box center [452, 101] width 13 height 5
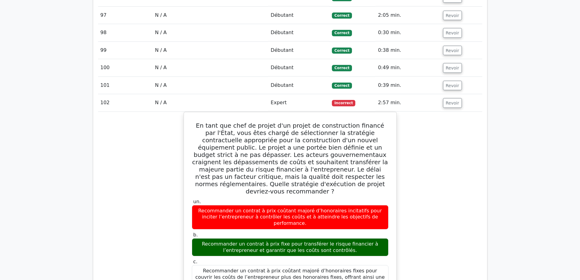
scroll to position [2193, 0]
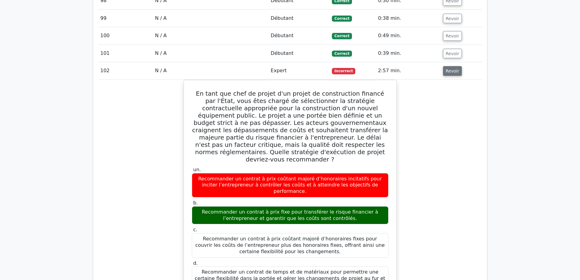
click at [451, 69] on font "Revoir" at bounding box center [452, 71] width 13 height 5
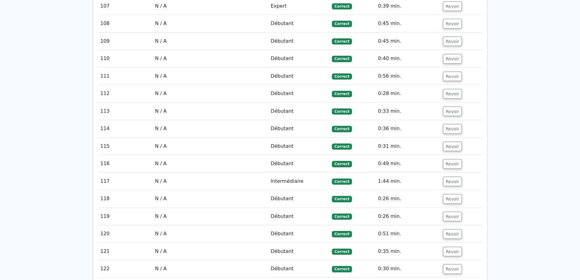
scroll to position [2314, 0]
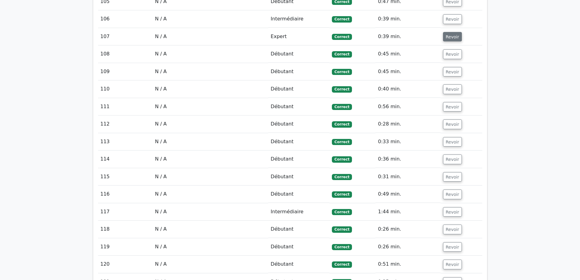
click at [456, 32] on button "Revoir" at bounding box center [452, 37] width 19 height 10
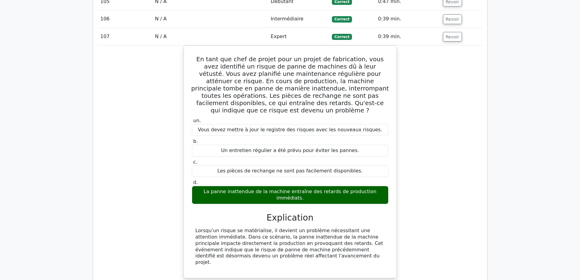
drag, startPoint x: 446, startPoint y: 32, endPoint x: 468, endPoint y: 62, distance: 36.7
click at [446, 34] on font "Revoir" at bounding box center [452, 36] width 13 height 5
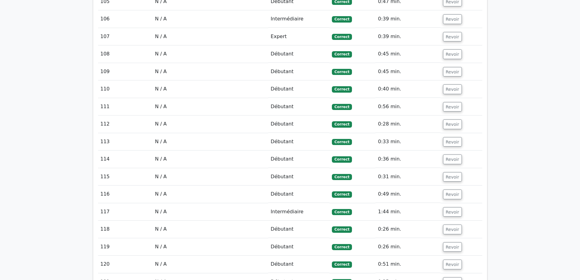
scroll to position [2345, 0]
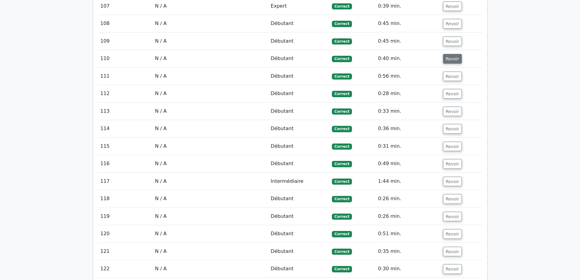
click at [457, 54] on button "Revoir" at bounding box center [452, 59] width 19 height 10
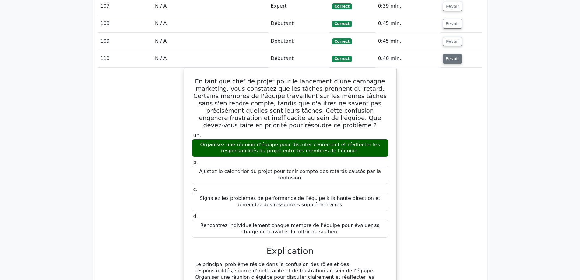
click at [446, 56] on font "Revoir" at bounding box center [452, 58] width 13 height 5
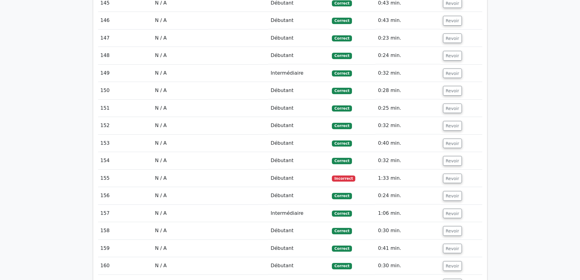
scroll to position [3045, 0]
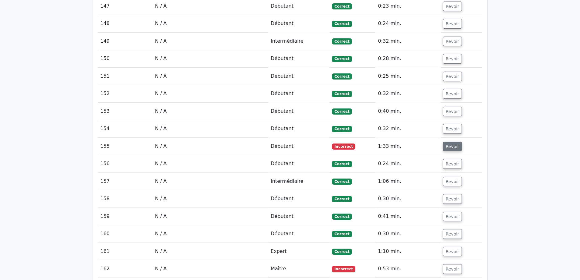
click at [449, 144] on font "Revoir" at bounding box center [452, 146] width 13 height 5
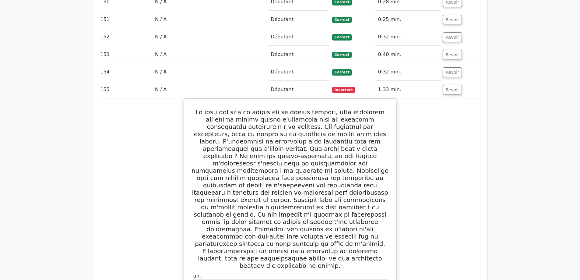
scroll to position [3076, 0]
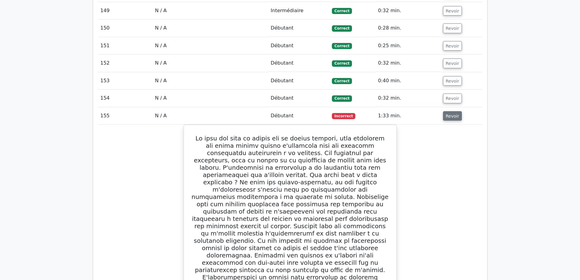
click at [452, 113] on font "Revoir" at bounding box center [452, 115] width 13 height 5
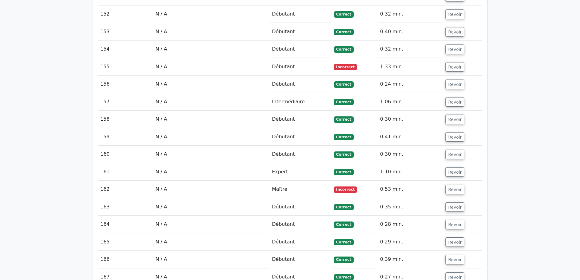
scroll to position [3137, 0]
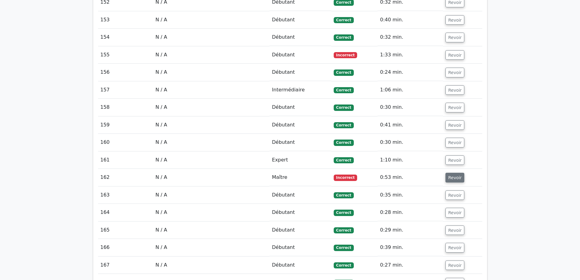
click at [456, 175] on font "Revoir" at bounding box center [454, 177] width 13 height 5
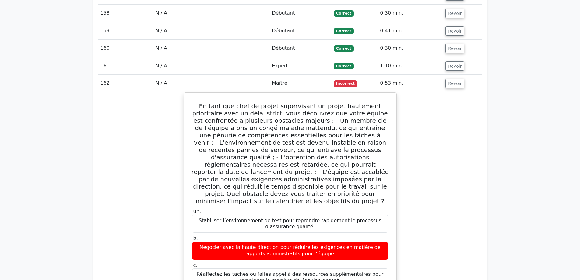
scroll to position [3198, 0]
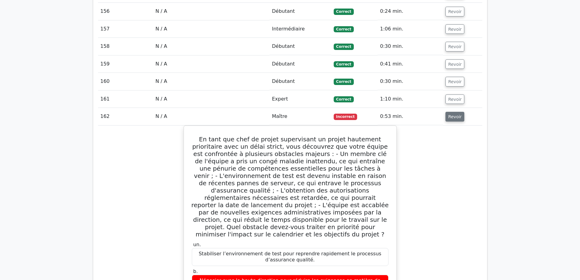
click at [456, 112] on button "Revoir" at bounding box center [455, 117] width 19 height 10
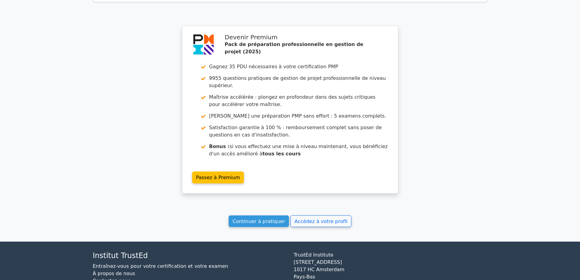
scroll to position [3667, 0]
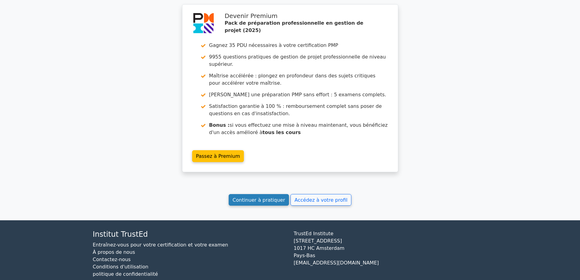
click at [252, 197] on font "Continuer à pratiquer" at bounding box center [259, 200] width 52 height 6
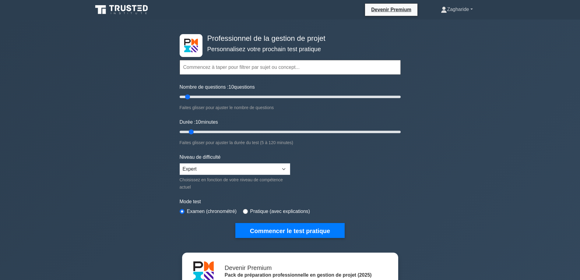
click at [468, 9] on font "Zagharide" at bounding box center [458, 9] width 22 height 5
click at [432, 33] on font "Paramètres" at bounding box center [444, 33] width 25 height 5
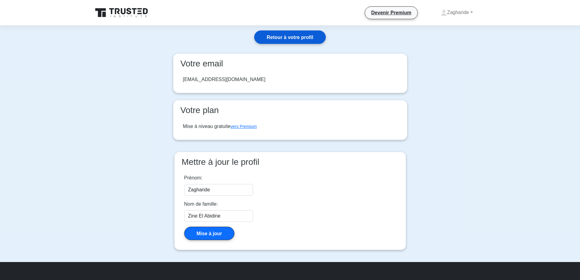
click at [298, 35] on font "Retour à votre profil" at bounding box center [290, 37] width 47 height 5
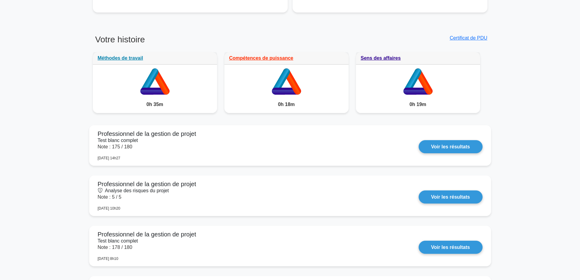
scroll to position [487, 0]
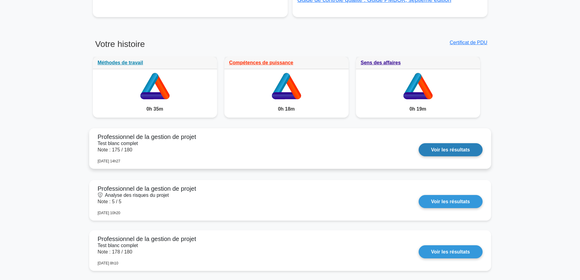
click at [446, 149] on link "Voir les résultats" at bounding box center [451, 149] width 64 height 13
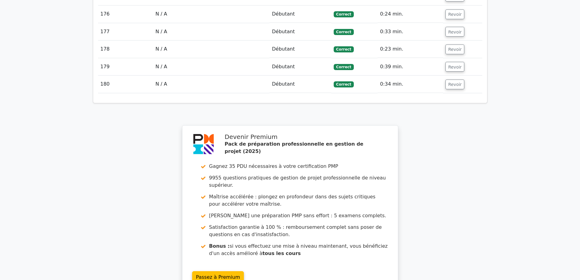
scroll to position [3938, 0]
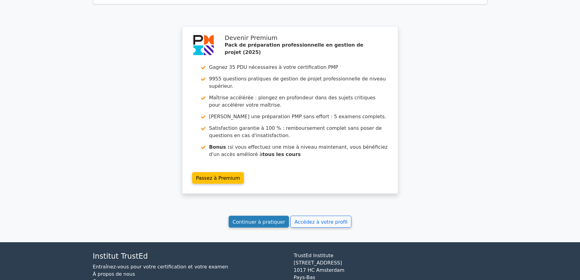
click at [258, 219] on font "Continuer à pratiquer" at bounding box center [259, 222] width 52 height 6
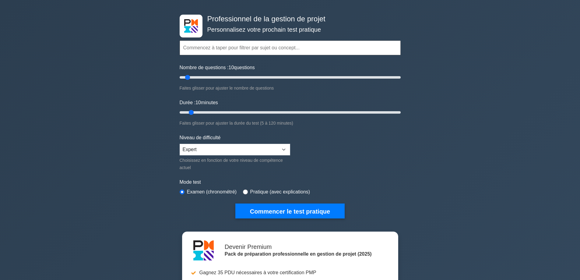
scroll to position [30, 0]
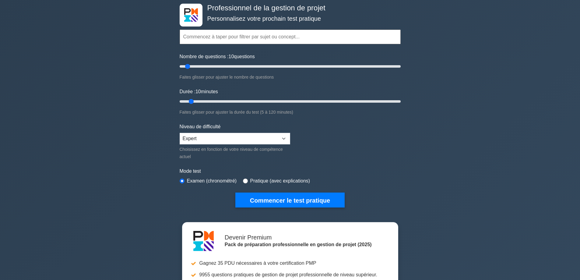
click at [76, 62] on div "Professionnel de la gestion de projet Personnalisez votre prochain test pratiqu…" at bounding box center [290, 190] width 580 height 402
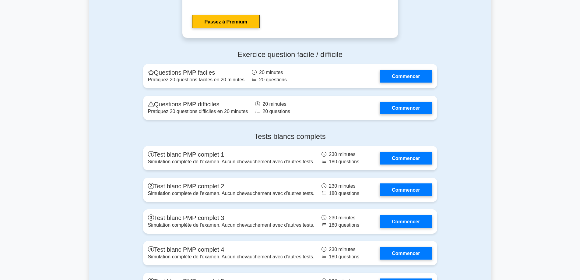
scroll to position [2162, 0]
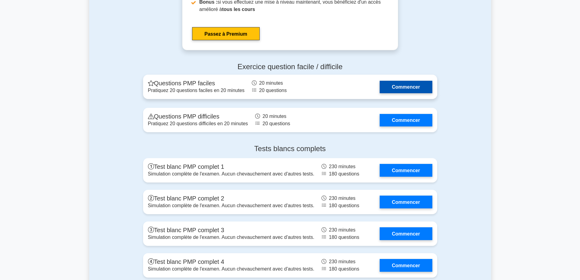
click at [410, 86] on link "Commencer" at bounding box center [406, 87] width 52 height 12
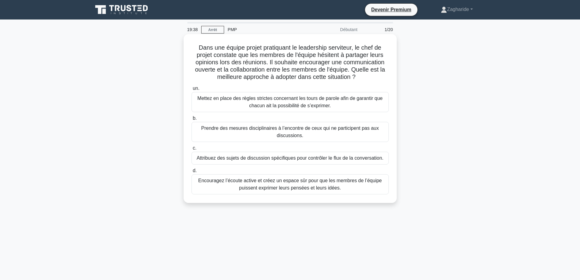
click at [356, 181] on font "Encouragez l’écoute active et créez un espace sûr pour que les membres de l’équ…" at bounding box center [290, 184] width 184 height 12
click at [192, 173] on input "d. Encouragez l’écoute active et créez un espace sûr pour que les membres de l’…" at bounding box center [192, 171] width 0 height 4
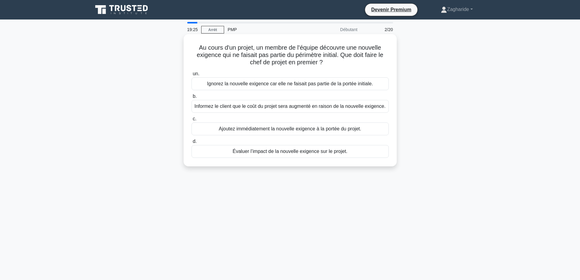
click at [272, 157] on div "Évaluer l’impact de la nouvelle exigence sur le projet." at bounding box center [290, 151] width 197 height 13
click at [192, 143] on input "d. Évaluer l’impact de la nouvelle exigence sur le projet." at bounding box center [192, 141] width 0 height 4
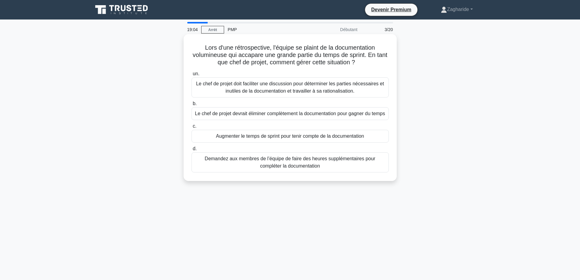
click at [291, 93] on font "Le chef de projet doit faciliter une discussion pour déterminer les parties néc…" at bounding box center [290, 87] width 188 height 12
click at [192, 76] on input "un. Le chef de projet doit faciliter une discussion pour déterminer les parties…" at bounding box center [192, 74] width 0 height 4
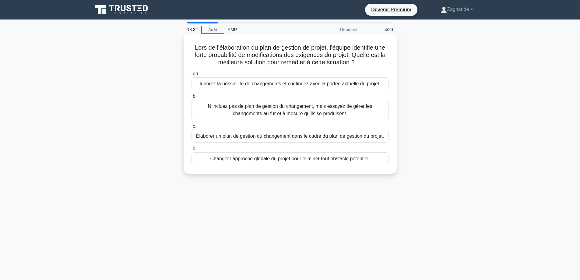
click at [256, 138] on font "Élaborer un plan de gestion du changement dans le cadre du plan de gestion du p…" at bounding box center [290, 135] width 188 height 5
click at [192, 128] on input "c. Élaborer un plan de gestion du changement dans le cadre du plan de gestion d…" at bounding box center [192, 126] width 0 height 4
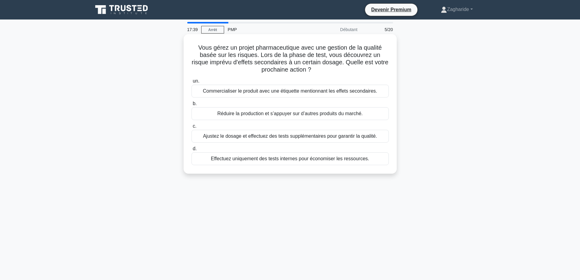
click at [301, 139] on font "Ajustez le dosage et effectuez des tests supplémentaires pour garantir la quali…" at bounding box center [290, 135] width 174 height 5
click at [192, 128] on input "c. Ajustez le dosage et effectuez des tests supplémentaires pour garantir la qu…" at bounding box center [192, 126] width 0 height 4
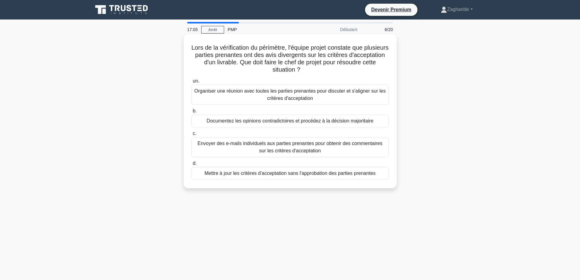
click at [287, 97] on font "Organiser une réunion avec toutes les parties prenantes pour discuter et s'alig…" at bounding box center [289, 94] width 191 height 12
click at [192, 83] on input "un. Organiser une réunion avec toutes les parties prenantes pour discuter et s'…" at bounding box center [192, 81] width 0 height 4
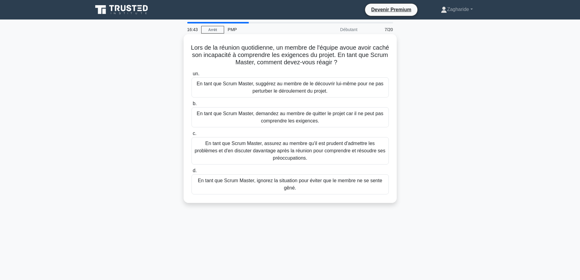
click at [343, 155] on font "En tant que Scrum Master, assurez au membre qu'il est prudent d'admettre les pr…" at bounding box center [290, 151] width 192 height 22
click at [192, 136] on input "c. En tant que Scrum Master, assurez au membre qu'il est prudent d'admettre les…" at bounding box center [192, 134] width 0 height 4
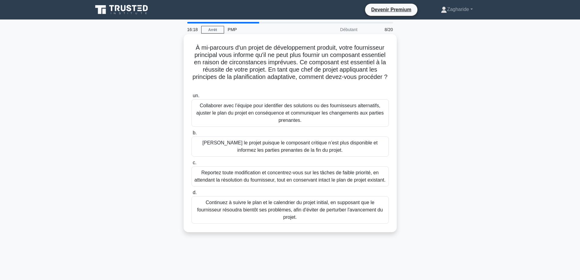
click at [336, 115] on font "Collaborer avec l’équipe pour identifier des solutions ou des fournisseurs alte…" at bounding box center [289, 113] width 187 height 20
click at [192, 98] on input "un. Collaborer avec l’équipe pour identifier des solutions ou des fournisseurs …" at bounding box center [192, 96] width 0 height 4
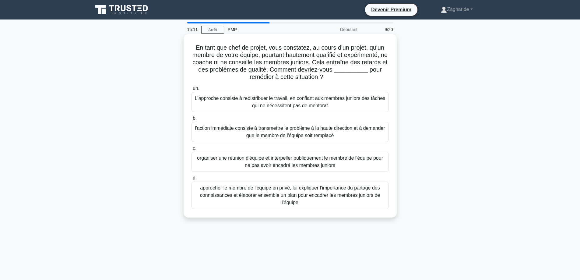
click at [319, 198] on font "approcher le membre de l'équipe en privé, lui expliquer l'importance du partage…" at bounding box center [290, 195] width 180 height 20
click at [192, 180] on input "d. approcher le membre de l'équipe en privé, lui expliquer l'importance du part…" at bounding box center [192, 178] width 0 height 4
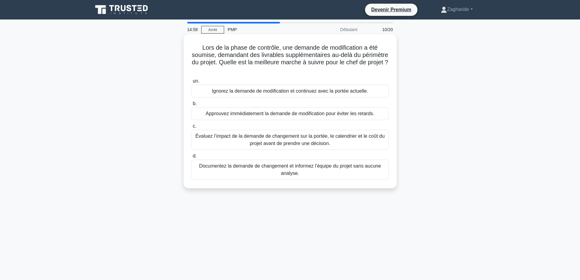
click at [294, 142] on font "Évaluez l’impact de la demande de changement sur la portée, le calendrier et le…" at bounding box center [290, 139] width 189 height 12
click at [192, 128] on input "c. Évaluez l’impact de la demande de changement sur la portée, le calendrier et…" at bounding box center [192, 126] width 0 height 4
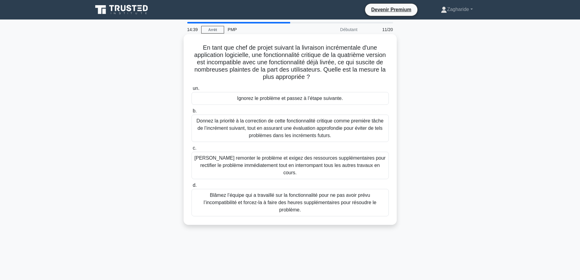
click at [298, 127] on font "Donnez la priorité à la correction de cette fonctionnalité critique comme premi…" at bounding box center [289, 128] width 187 height 20
click at [192, 113] on input "b. Donnez la priorité à la correction de cette fonctionnalité critique comme pr…" at bounding box center [192, 111] width 0 height 4
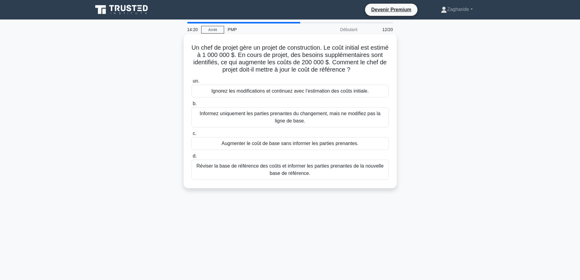
click at [313, 175] on font "Réviser la base de référence des coûts et informer les parties prenantes de la …" at bounding box center [290, 169] width 192 height 15
click at [192, 158] on input "d. Réviser la base de référence des coûts et informer les parties prenantes de …" at bounding box center [192, 156] width 0 height 4
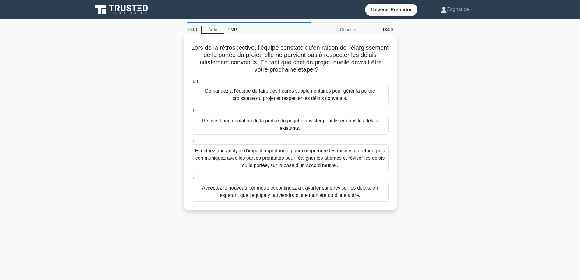
click at [312, 156] on font "Effectuez une analyse d’impact approfondie pour comprendre les raisons du retar…" at bounding box center [290, 158] width 190 height 20
click at [192, 143] on input "c. Effectuez une analyse d’impact approfondie pour comprendre les raisons du re…" at bounding box center [192, 141] width 0 height 4
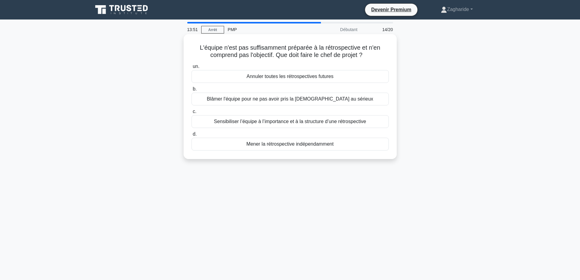
click at [365, 120] on font "Sensibiliser l’équipe à l’importance et à la structure d’une rétrospective" at bounding box center [290, 121] width 152 height 5
click at [192, 114] on input "c. Sensibiliser l’équipe à l’importance et à la structure d’une rétrospective" at bounding box center [192, 112] width 0 height 4
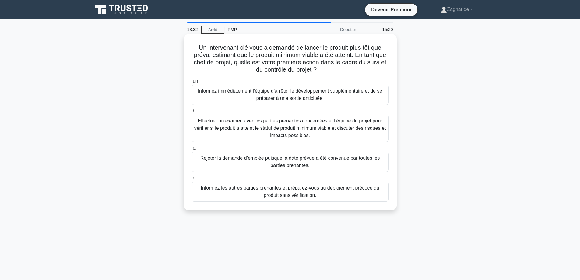
click at [331, 135] on font "Effectuer un examen avec les parties prenantes concernées et l’équipe du projet…" at bounding box center [290, 128] width 192 height 22
click at [192, 113] on input "b. Effectuer un examen avec les parties prenantes concernées et l’équipe du pro…" at bounding box center [192, 111] width 0 height 4
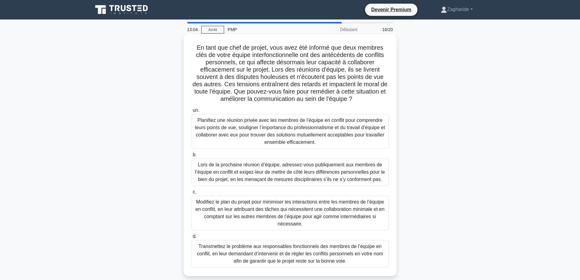
click at [278, 145] on font "Planifiez une réunion privée avec les membres de l’équipe en conflit pour compr…" at bounding box center [290, 131] width 190 height 27
click at [192, 112] on input "un. Planifiez une réunion privée avec les membres de l’équipe en conflit pour c…" at bounding box center [192, 110] width 0 height 4
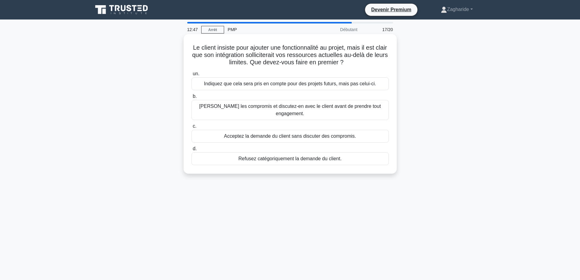
click at [329, 111] on font "[PERSON_NAME] les compromis et discutez-en avec le client avant de prendre tout…" at bounding box center [290, 110] width 192 height 15
click at [192, 98] on input "b. Déterminez les compromis et discutez-en avec le client avant de prendre tout…" at bounding box center [192, 96] width 0 height 4
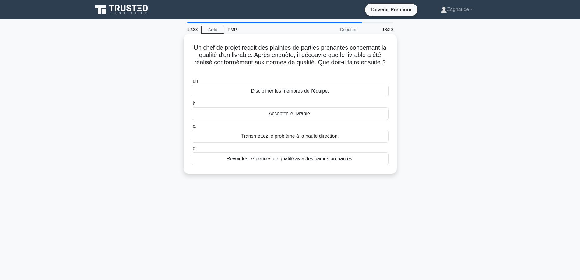
click at [353, 161] on div "Revoir les exigences de qualité avec les parties prenantes." at bounding box center [290, 158] width 197 height 13
click at [192, 151] on input "d. Revoir les exigences de qualité avec les parties prenantes." at bounding box center [192, 149] width 0 height 4
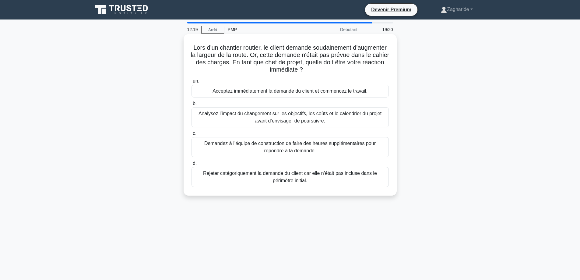
click at [336, 119] on font "Analysez l’impact du changement sur les objectifs, les coûts et le calendrier d…" at bounding box center [290, 117] width 192 height 15
click at [192, 106] on input "b. Analysez l’impact du changement sur les objectifs, les coûts et le calendrie…" at bounding box center [192, 104] width 0 height 4
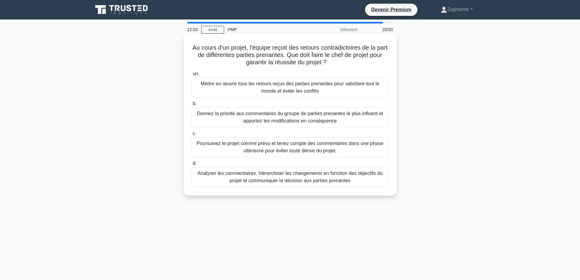
click at [314, 178] on font "Analyser les commentaires, hiérarchiser les changements en fonction des objecti…" at bounding box center [289, 177] width 185 height 12
click at [192, 165] on input "d. Analyser les commentaires, hiérarchiser les changements en fonction des obje…" at bounding box center [192, 163] width 0 height 4
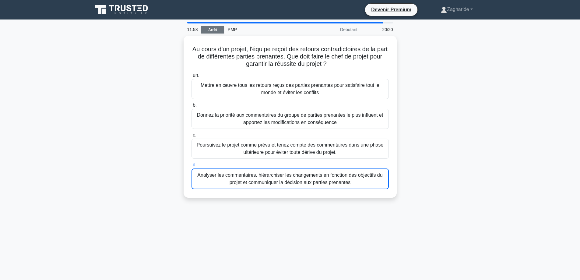
click at [209, 30] on font "Arrêt" at bounding box center [212, 30] width 9 height 4
click at [210, 28] on font "Arrêt" at bounding box center [212, 30] width 9 height 4
click at [209, 28] on font "Arrêt" at bounding box center [212, 30] width 9 height 4
click at [212, 30] on font "Arrêt" at bounding box center [212, 30] width 9 height 4
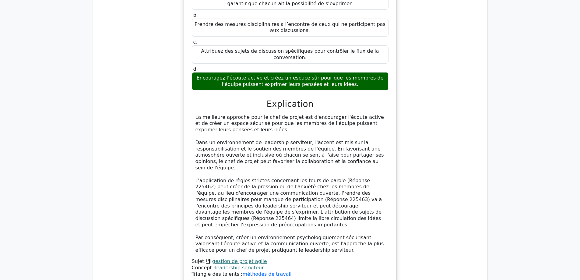
scroll to position [518, 0]
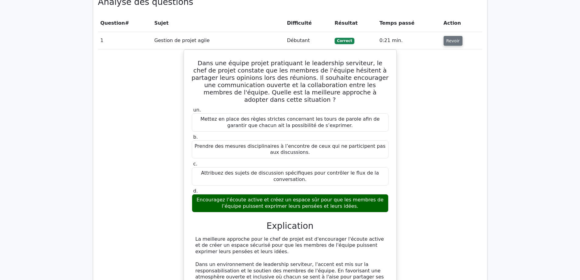
click at [450, 38] on font "Revoir" at bounding box center [452, 40] width 13 height 5
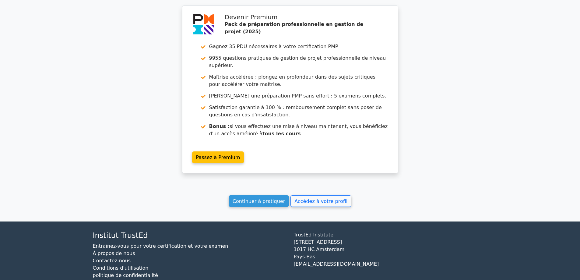
scroll to position [929, 0]
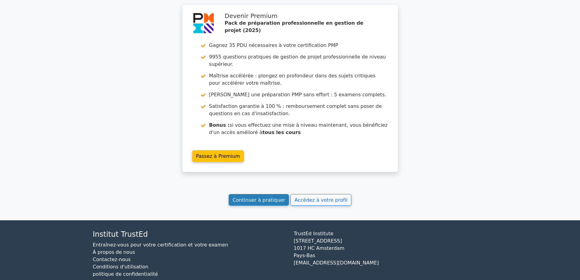
click at [260, 197] on font "Continuer à pratiquer" at bounding box center [259, 200] width 52 height 6
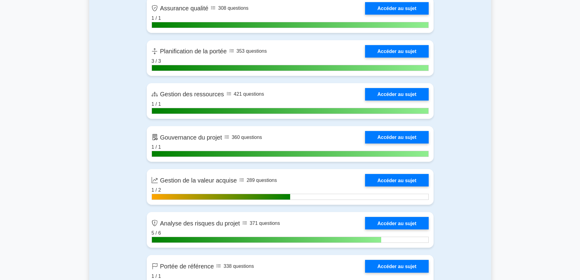
scroll to position [914, 0]
